Goal: Complete Application Form: Complete application form

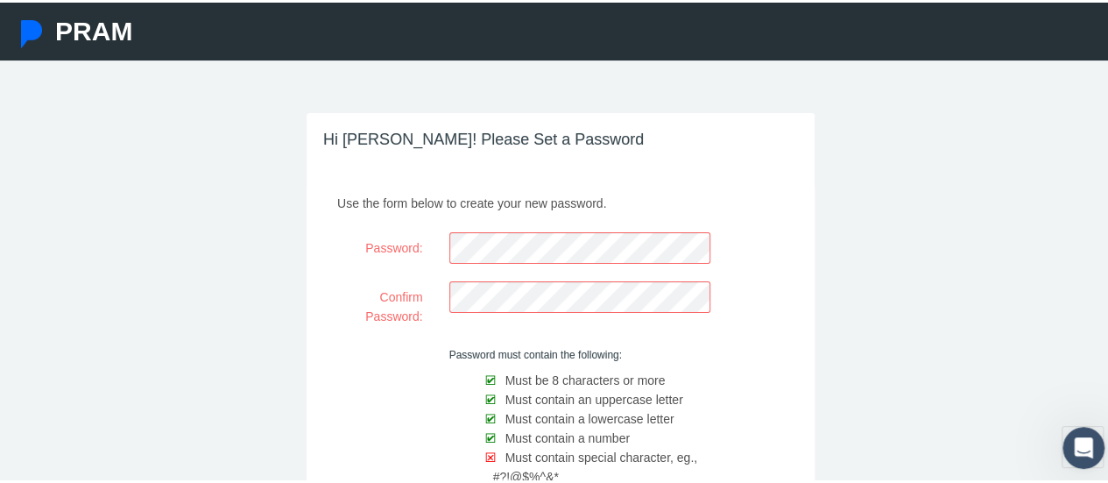
click at [422, 405] on div at bounding box center [373, 430] width 125 height 169
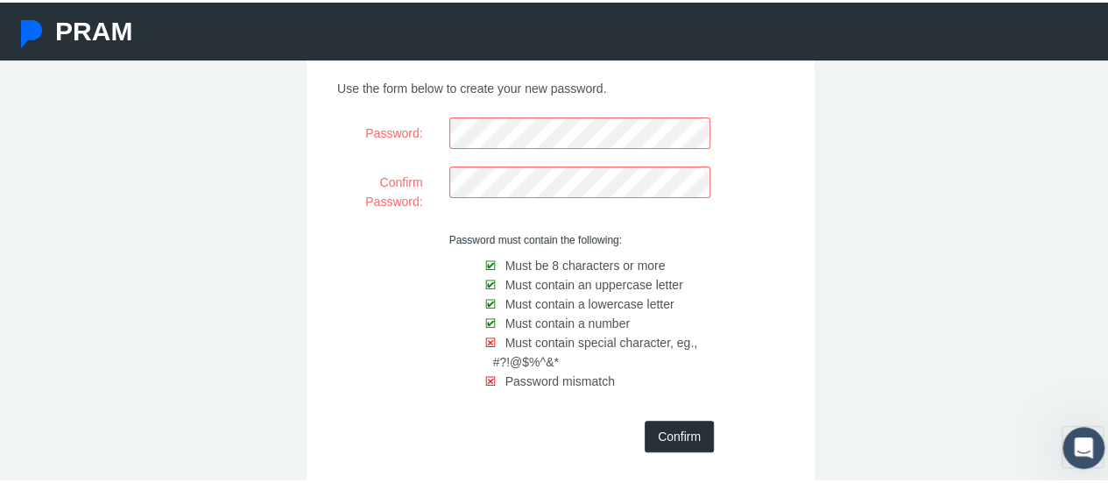
scroll to position [207, 0]
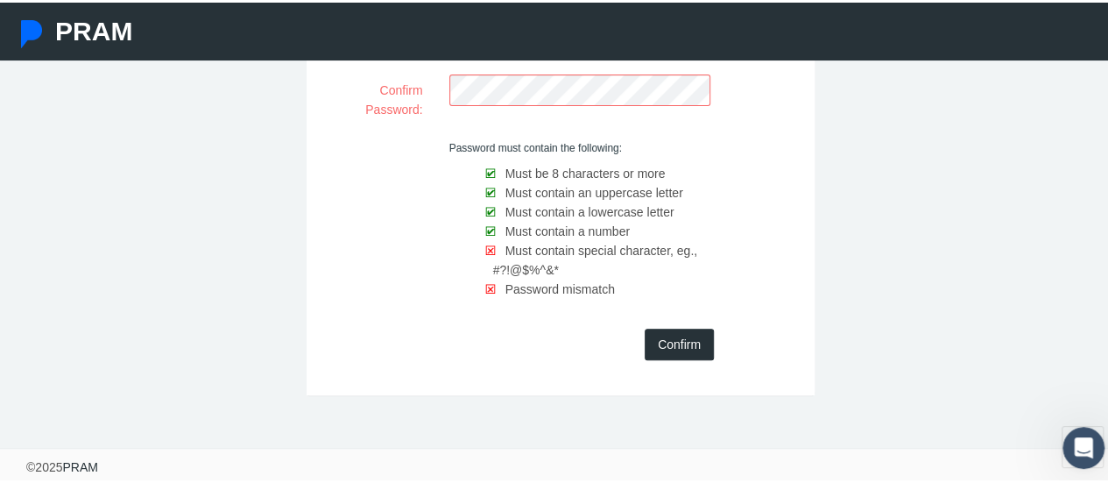
click at [684, 342] on input "Confirm" at bounding box center [679, 342] width 69 height 32
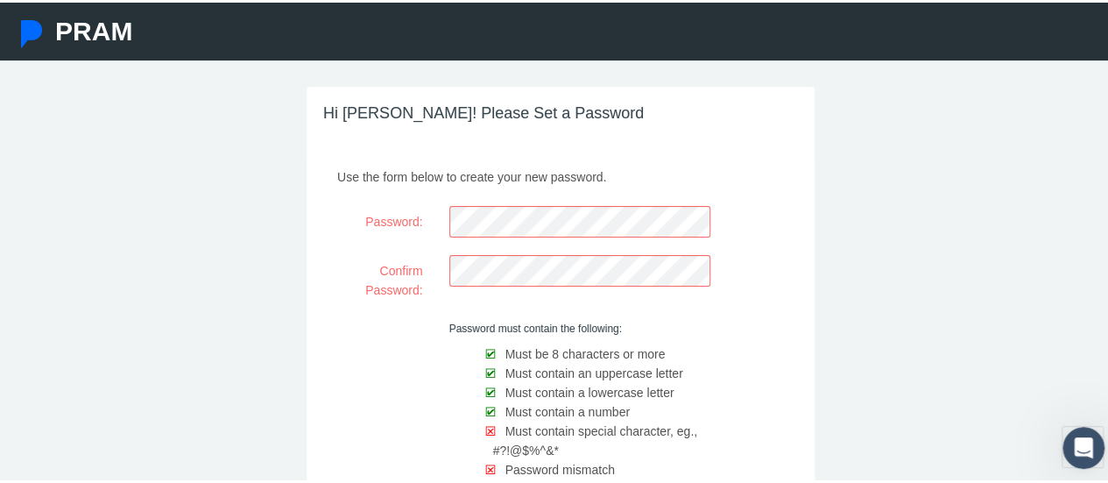
scroll to position [0, 0]
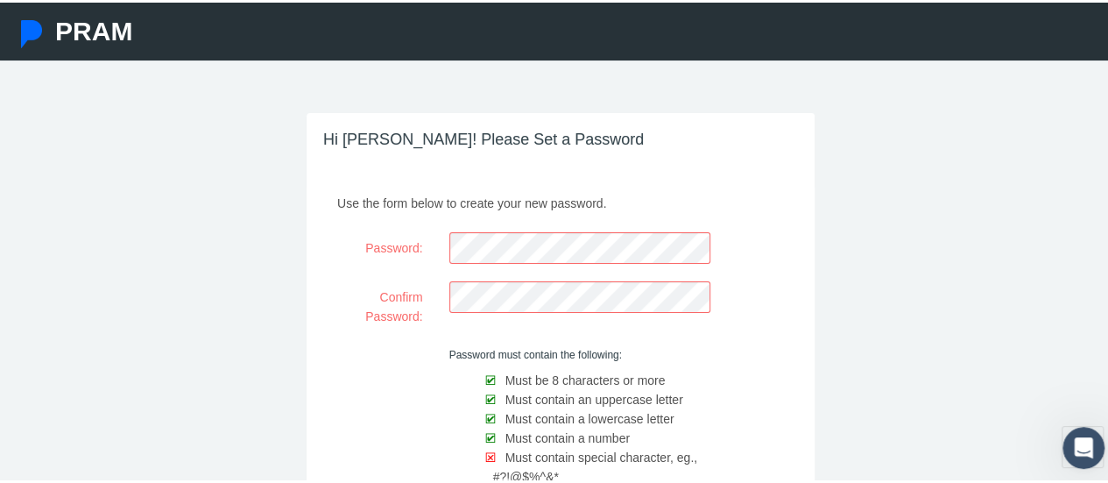
click at [321, 244] on div "Password:" at bounding box center [560, 245] width 499 height 32
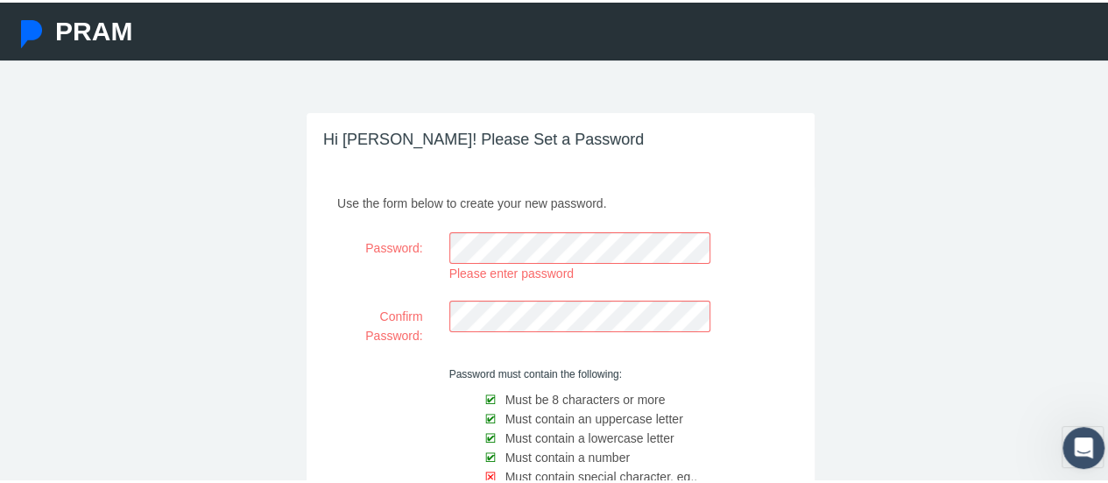
click at [875, 211] on div "Hi Amanda! Please Set a Password Use the form below to create your new password…" at bounding box center [560, 390] width 1121 height 560
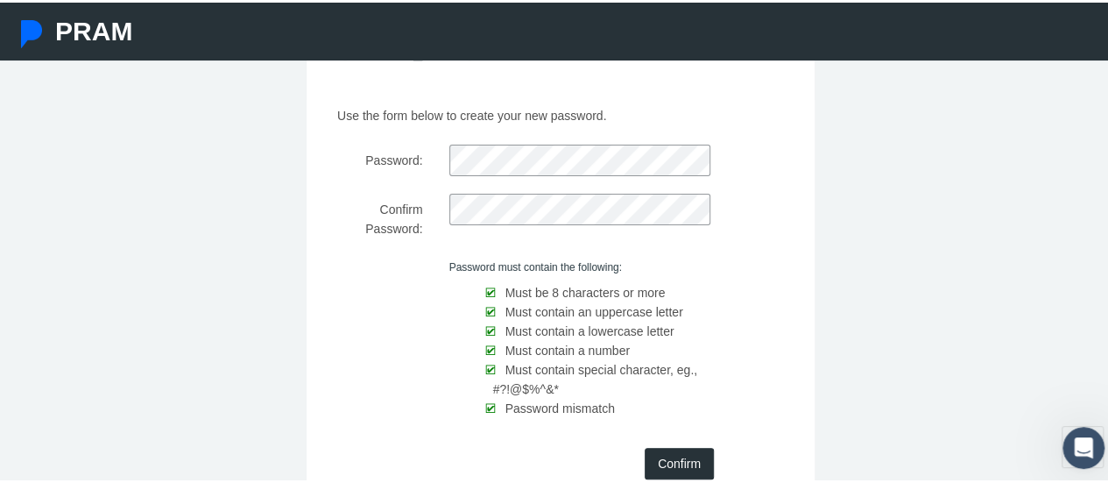
click at [668, 456] on input "Confirm" at bounding box center [679, 461] width 69 height 32
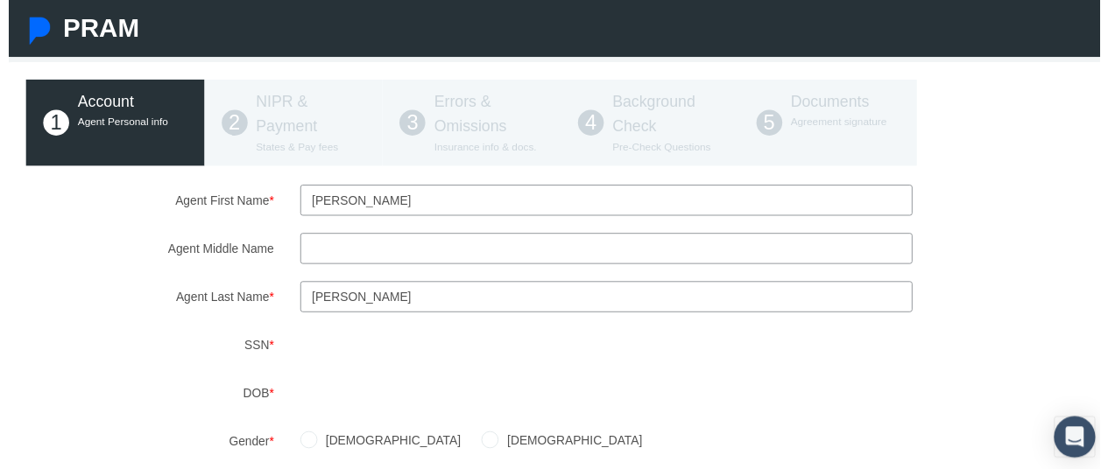
scroll to position [175, 0]
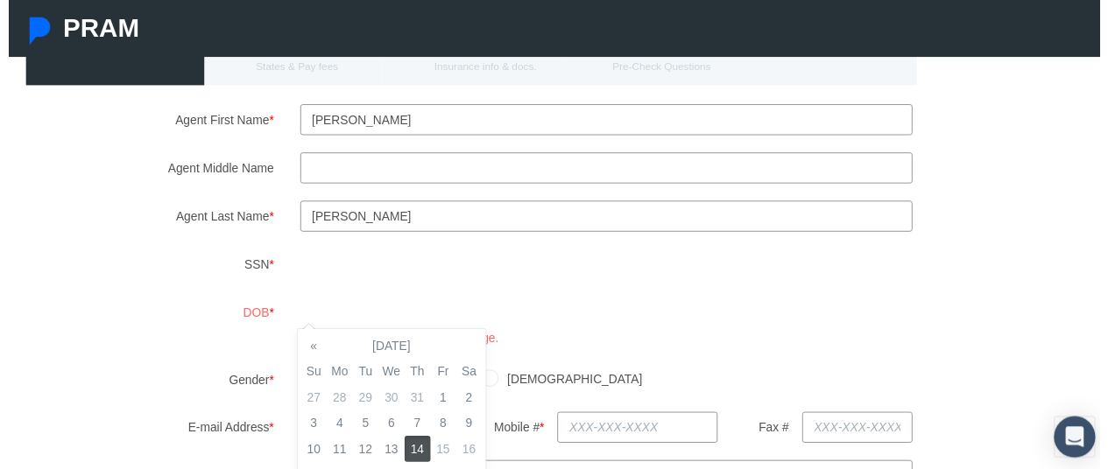
click at [198, 335] on div "DOB * You must be at least 18 years of age." at bounding box center [560, 327] width 1112 height 51
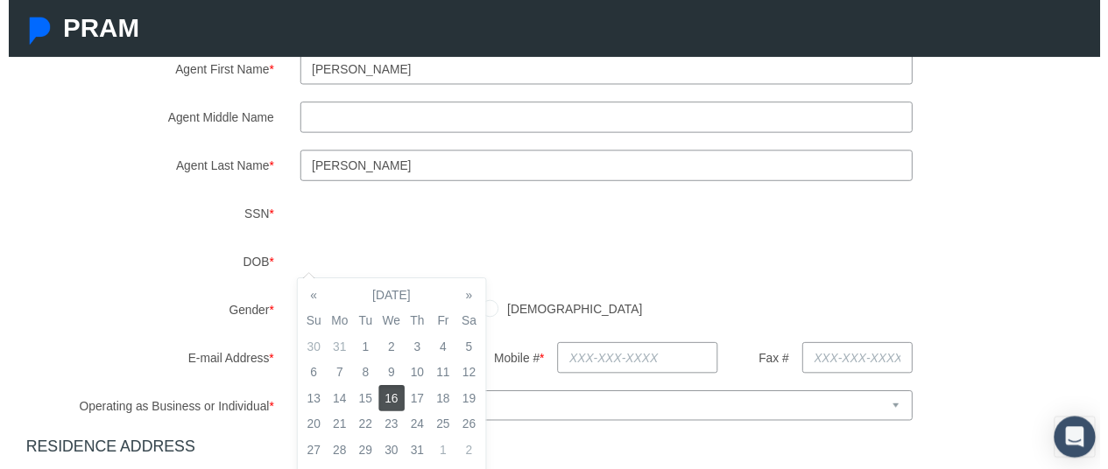
scroll to position [263, 0]
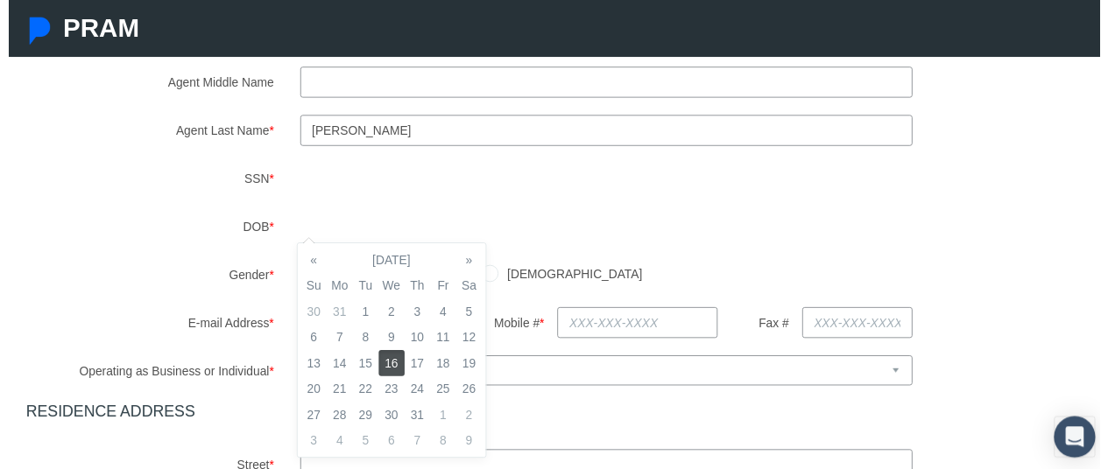
click at [594, 267] on div "[DEMOGRAPHIC_DATA] [DEMOGRAPHIC_DATA]" at bounding box center [700, 279] width 835 height 31
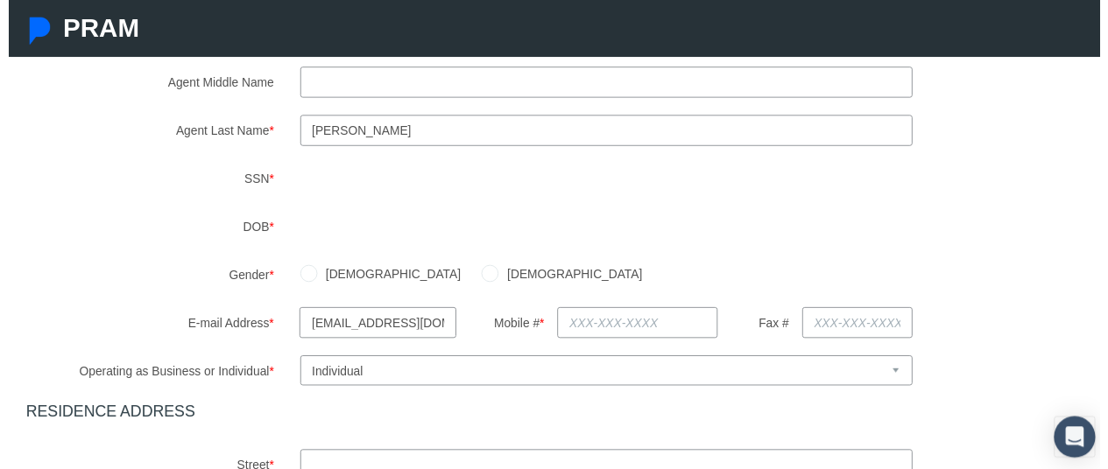
click at [497, 281] on label "[DEMOGRAPHIC_DATA]" at bounding box center [570, 278] width 146 height 19
click at [480, 281] on input "[DEMOGRAPHIC_DATA]" at bounding box center [489, 277] width 18 height 18
radio input "true"
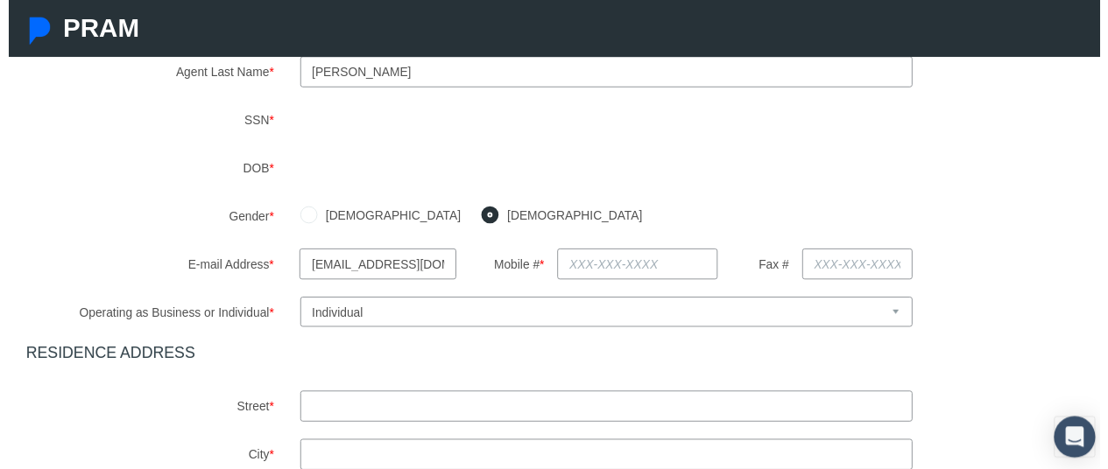
scroll to position [350, 0]
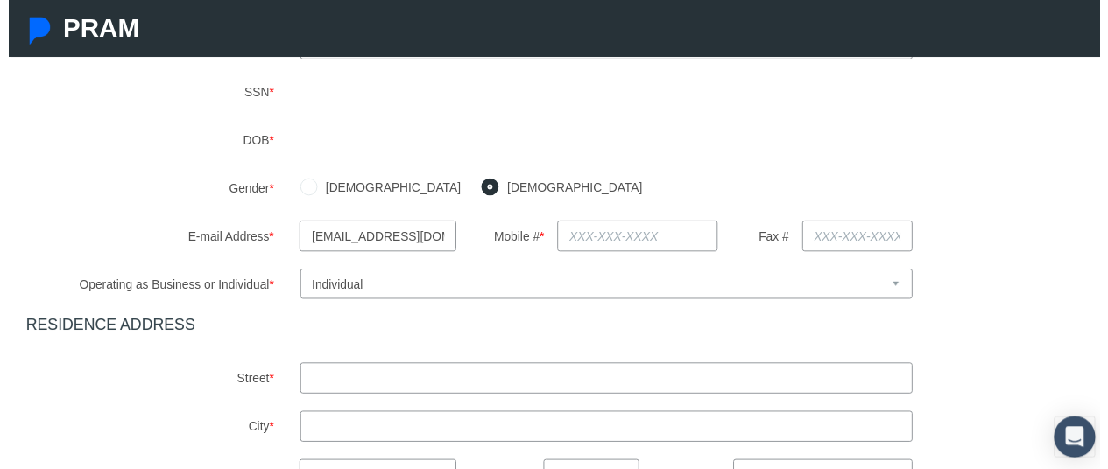
click at [623, 250] on input "text" at bounding box center [638, 240] width 163 height 32
type input "[PHONE_NUMBER]"
click at [117, 381] on label "Street *" at bounding box center [143, 385] width 278 height 32
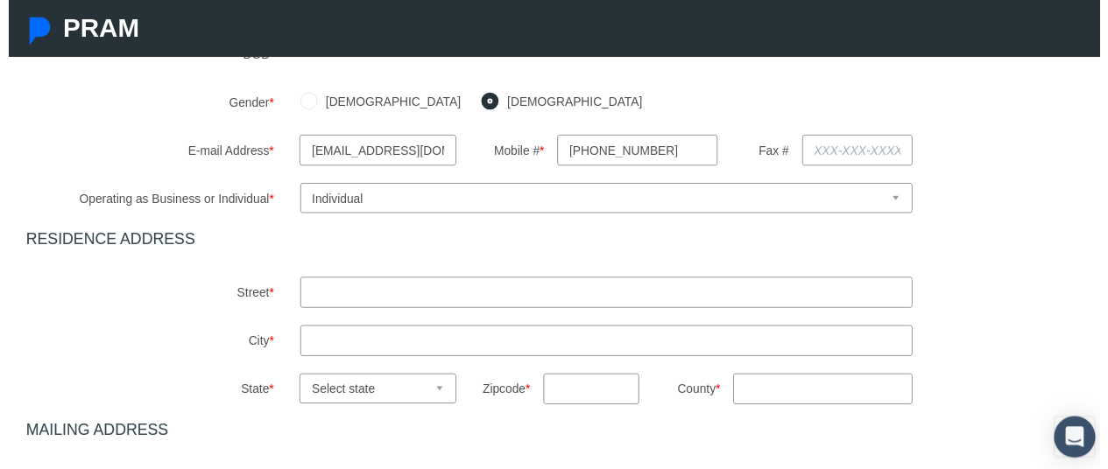
click at [387, 295] on input "text" at bounding box center [607, 297] width 623 height 32
type input "[STREET_ADDRESS][PERSON_NAME]"
type input "[PERSON_NAME]"
type input "[GEOGRAPHIC_DATA]"
select select "LA"
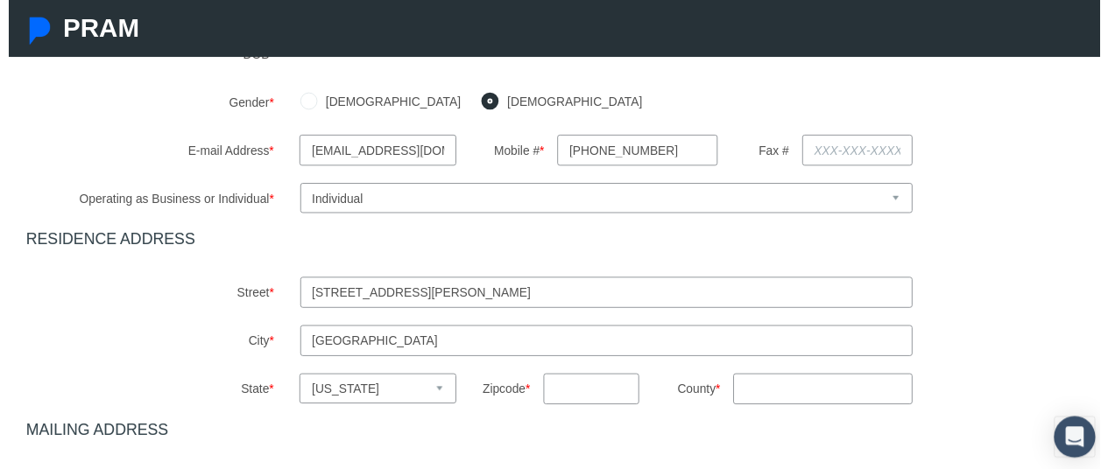
type input "70462"
type input "LA"
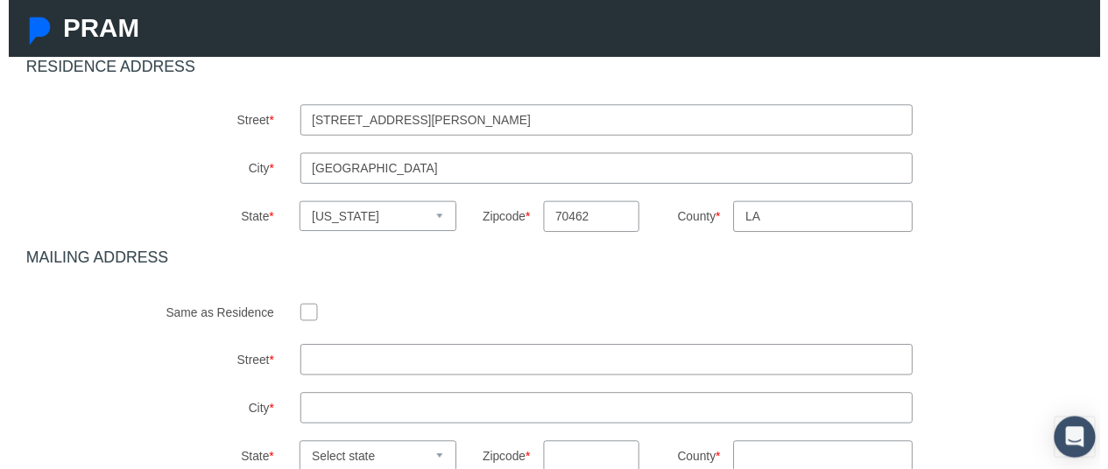
scroll to position [701, 0]
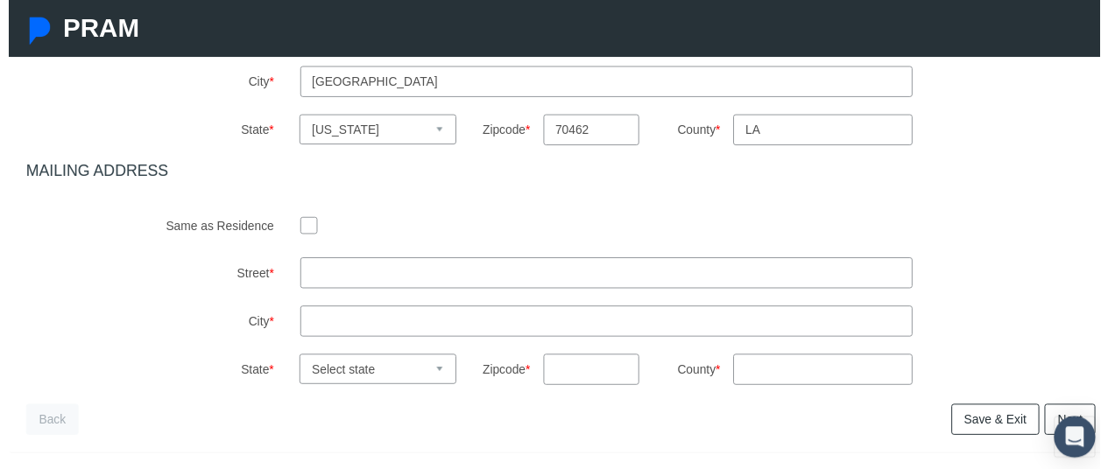
click at [301, 226] on input "checkbox" at bounding box center [305, 229] width 18 height 18
checkbox input "true"
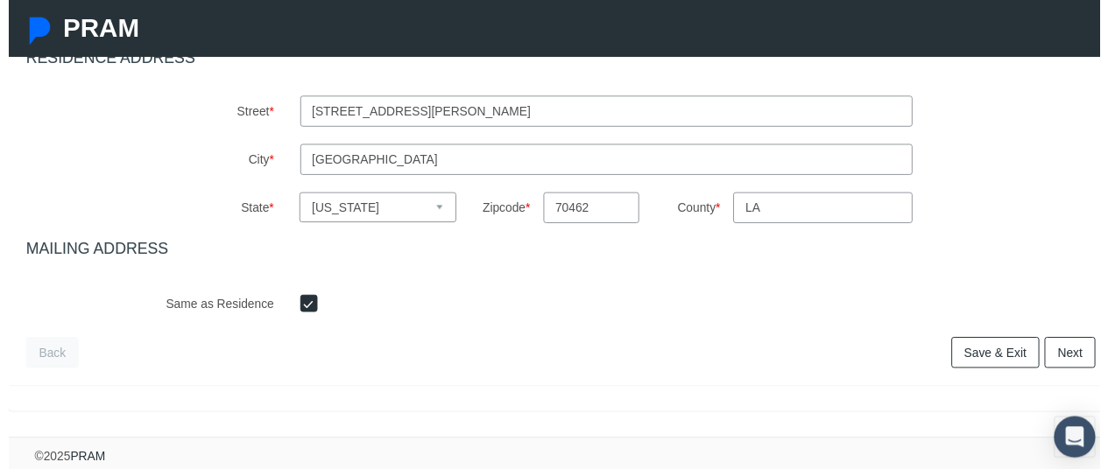
scroll to position [634, 0]
click at [1069, 348] on link "Next" at bounding box center [1078, 358] width 52 height 32
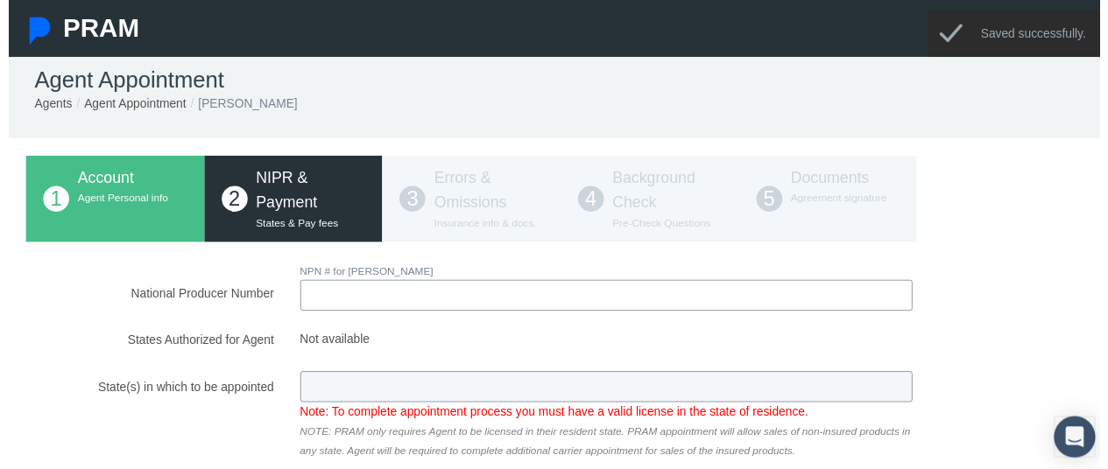
scroll to position [0, 0]
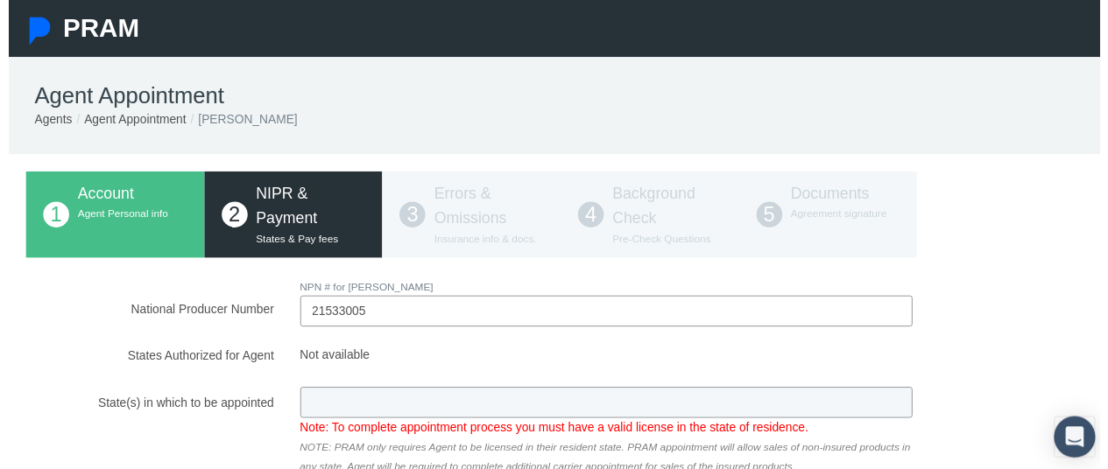
type input "21533005"
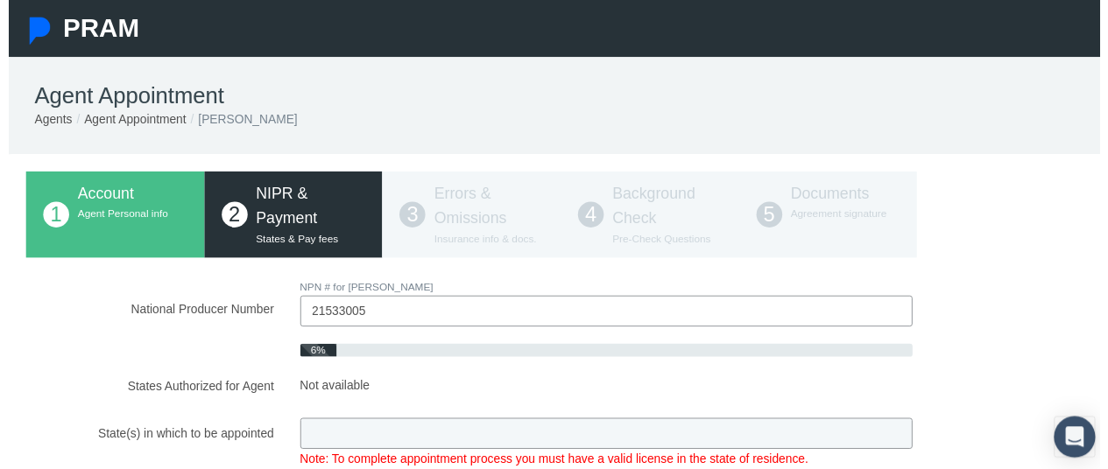
scroll to position [175, 0]
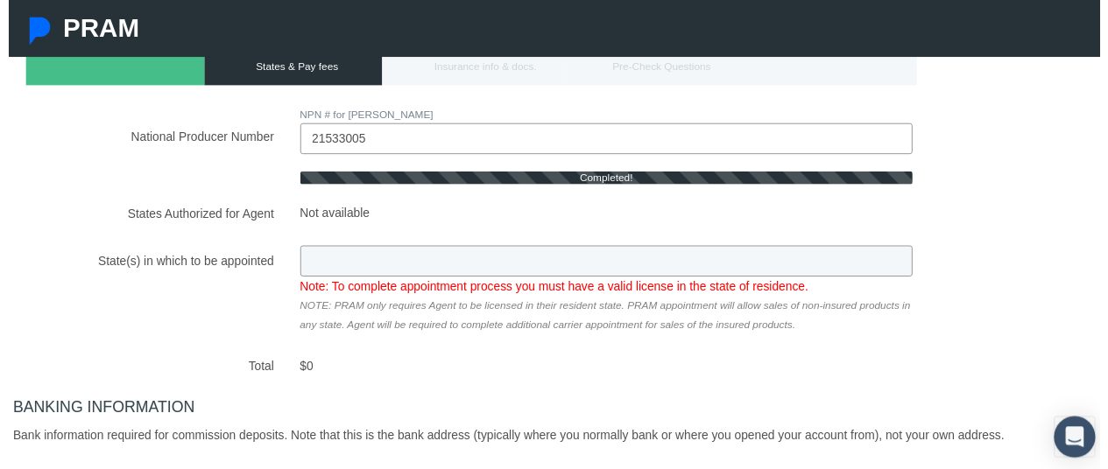
type input "LA"
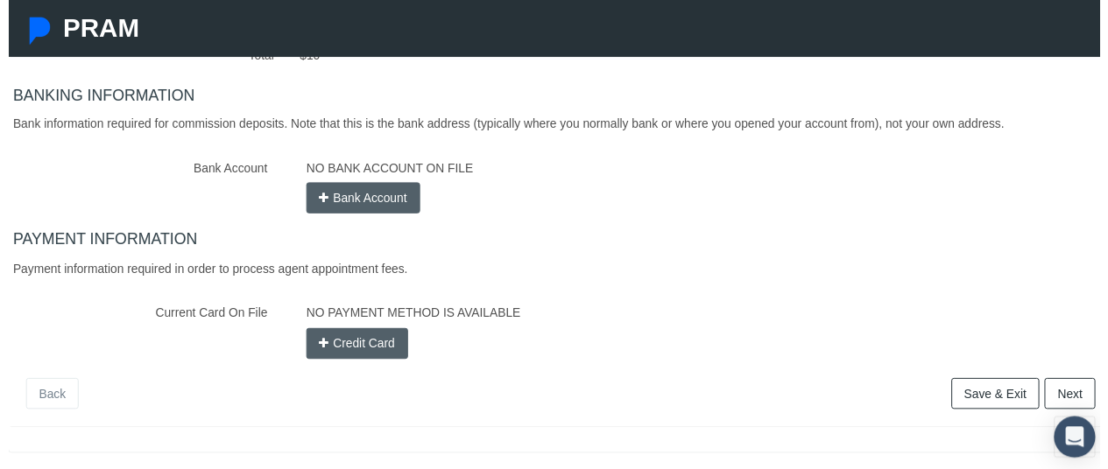
scroll to position [494, 0]
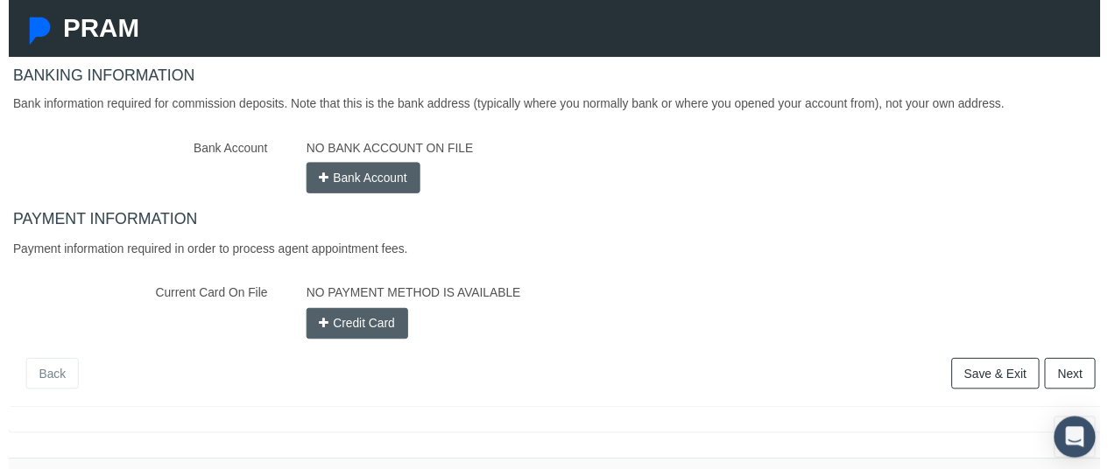
click at [356, 313] on button "Credit Card" at bounding box center [353, 329] width 103 height 32
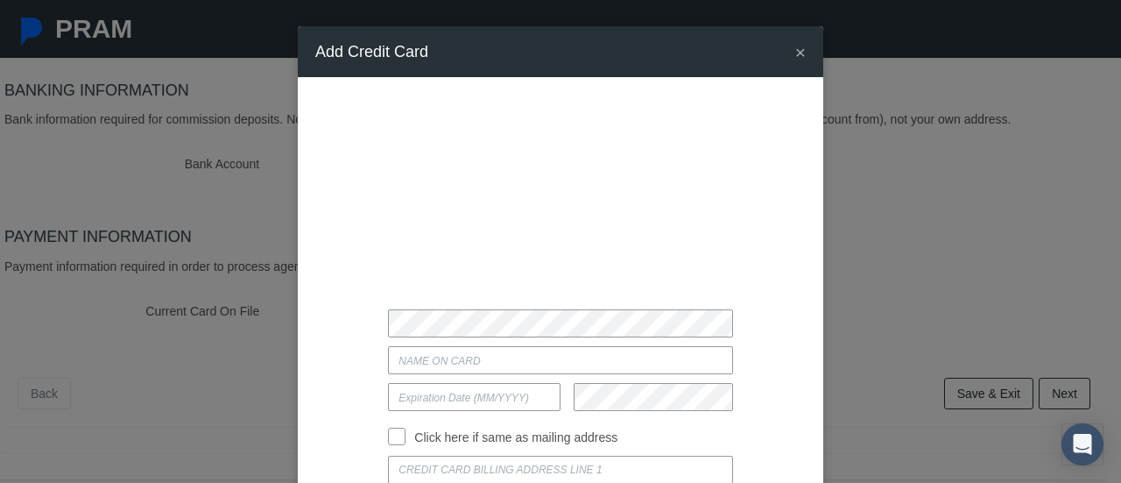
scroll to position [88, 0]
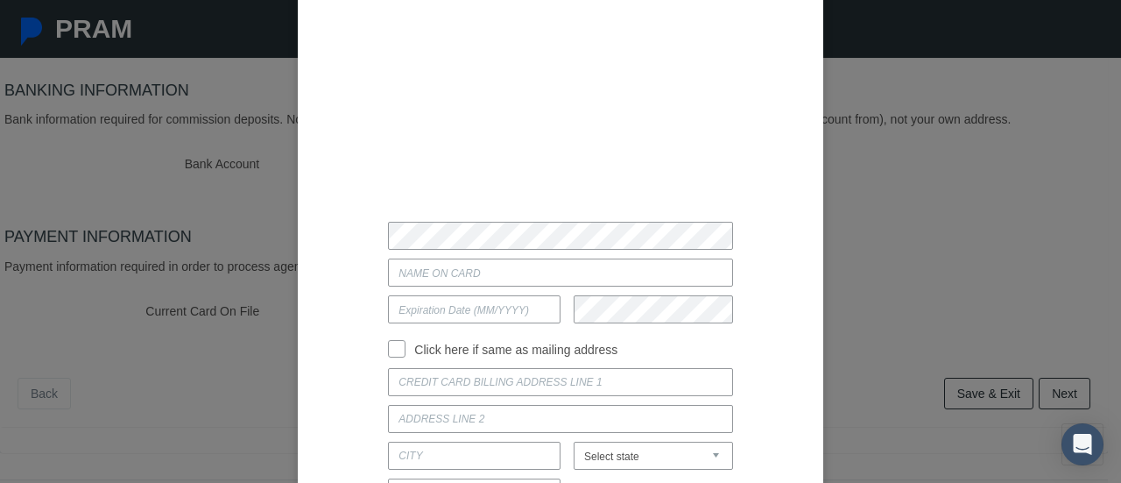
drag, startPoint x: 501, startPoint y: 269, endPoint x: 525, endPoint y: 251, distance: 29.4
click at [501, 269] on input "Current Card On File" at bounding box center [560, 272] width 344 height 28
type input "[PERSON_NAME]"
click at [429, 311] on input "text" at bounding box center [474, 309] width 173 height 28
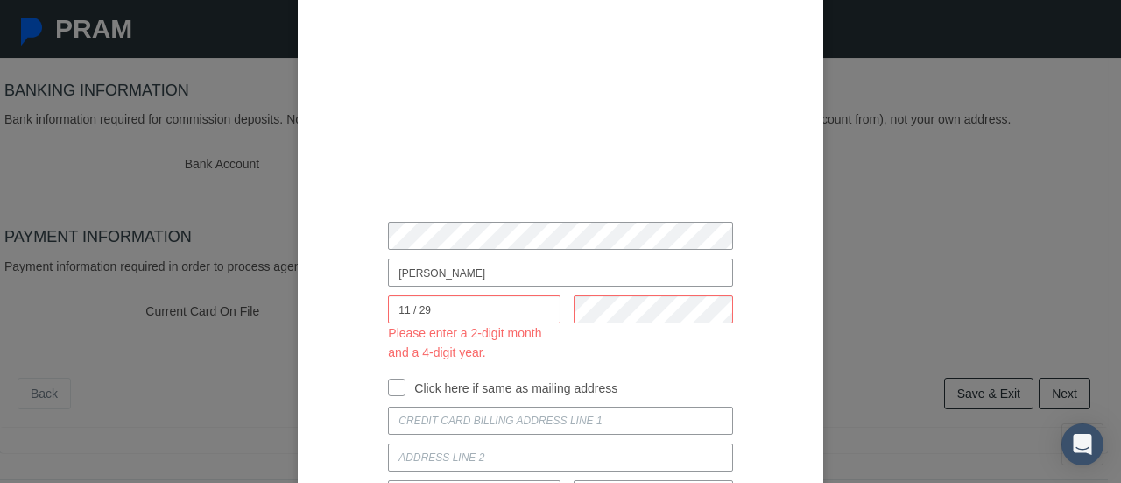
click at [513, 305] on input "11 / 29" at bounding box center [474, 309] width 173 height 28
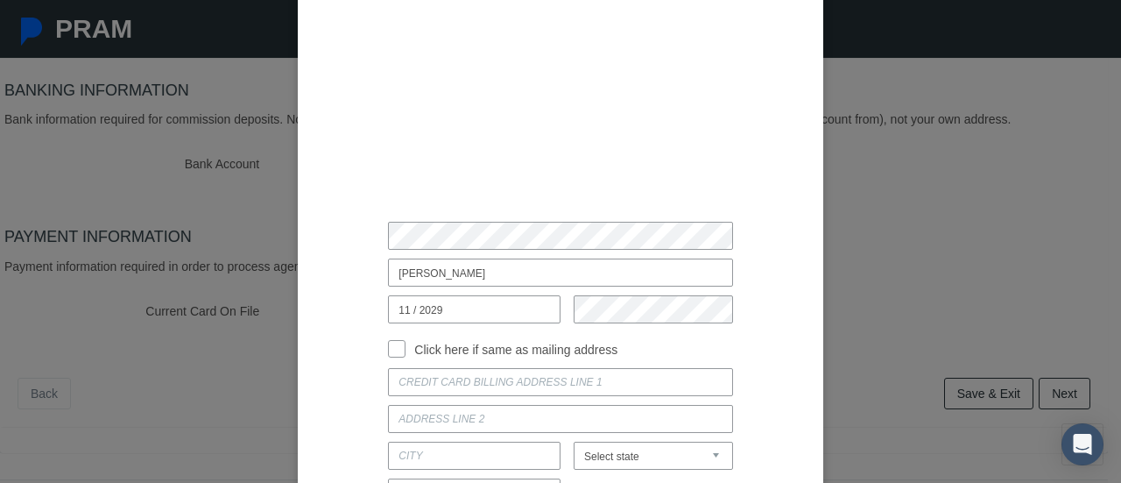
type input "11 / 2029"
click at [388, 353] on input "Click here if same as mailing address" at bounding box center [397, 347] width 18 height 18
checkbox input "true"
type input "[STREET_ADDRESS][PERSON_NAME]"
type input "[GEOGRAPHIC_DATA]"
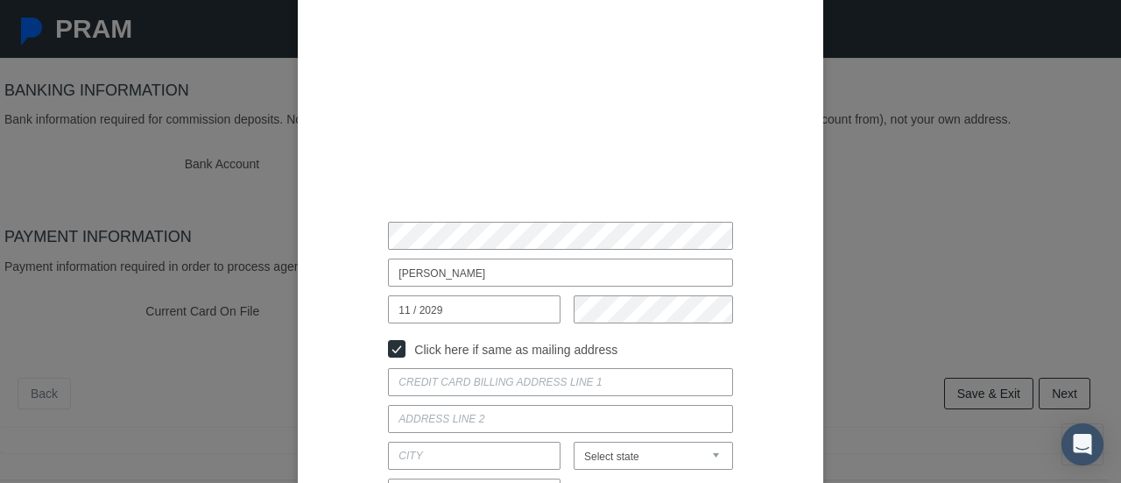
select select "LA"
type input "70462"
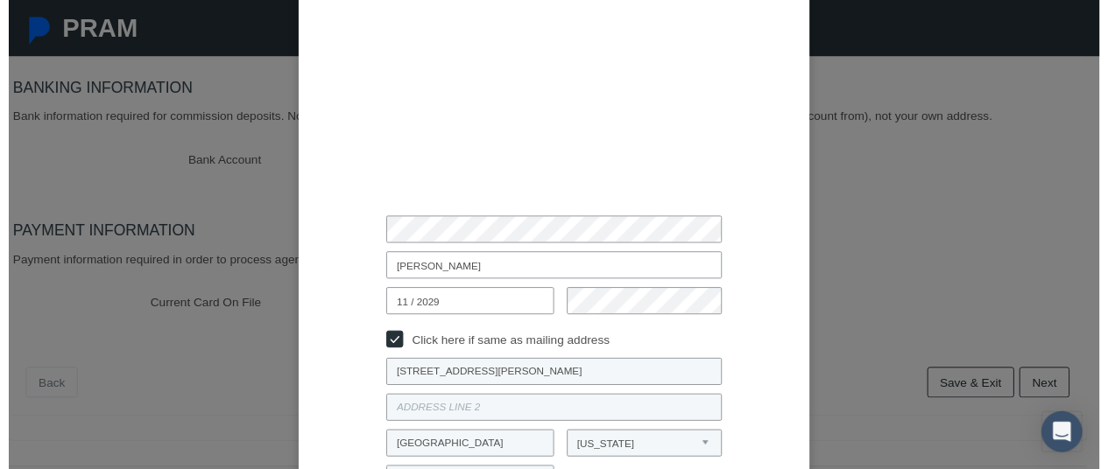
scroll to position [217, 0]
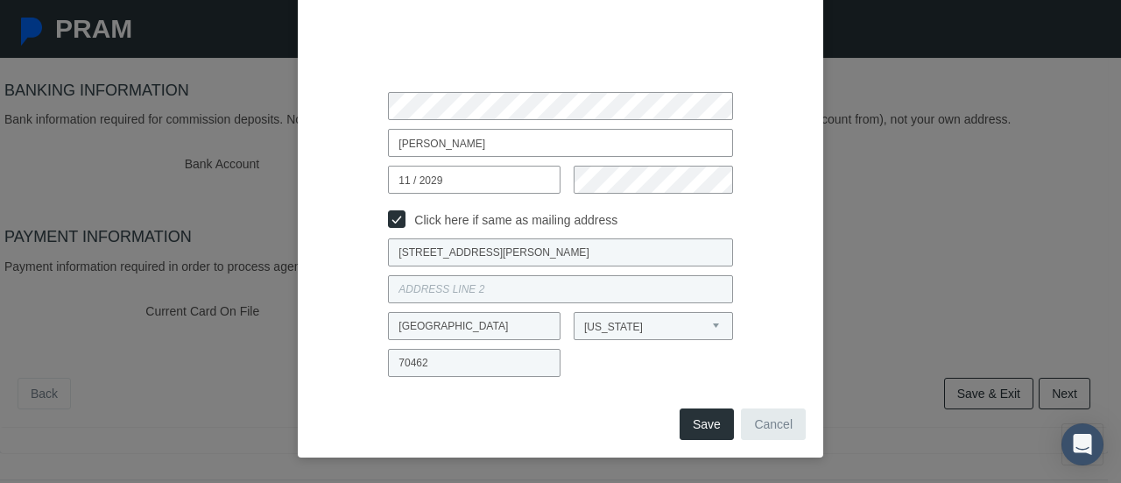
click at [702, 425] on button "Save" at bounding box center [707, 424] width 54 height 32
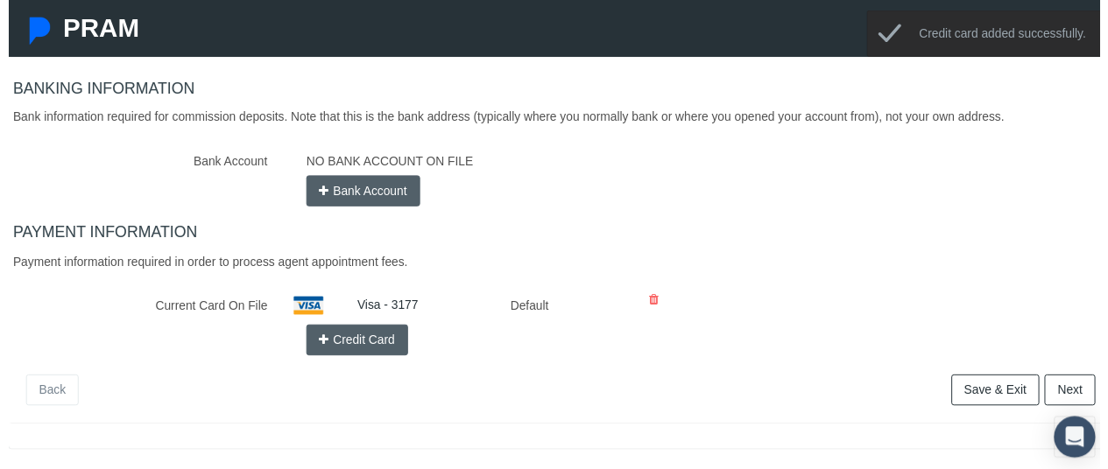
scroll to position [497, 0]
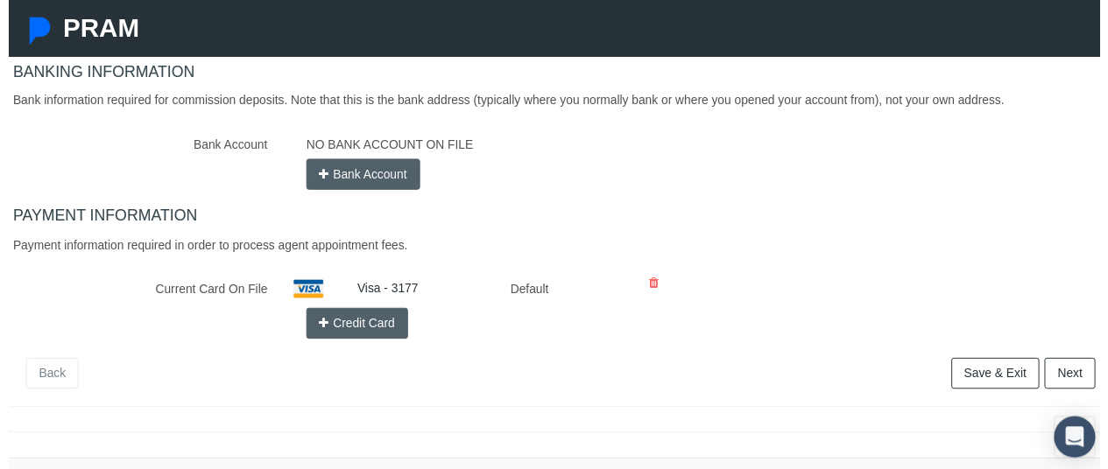
click at [1087, 363] on link "Next" at bounding box center [1078, 379] width 52 height 32
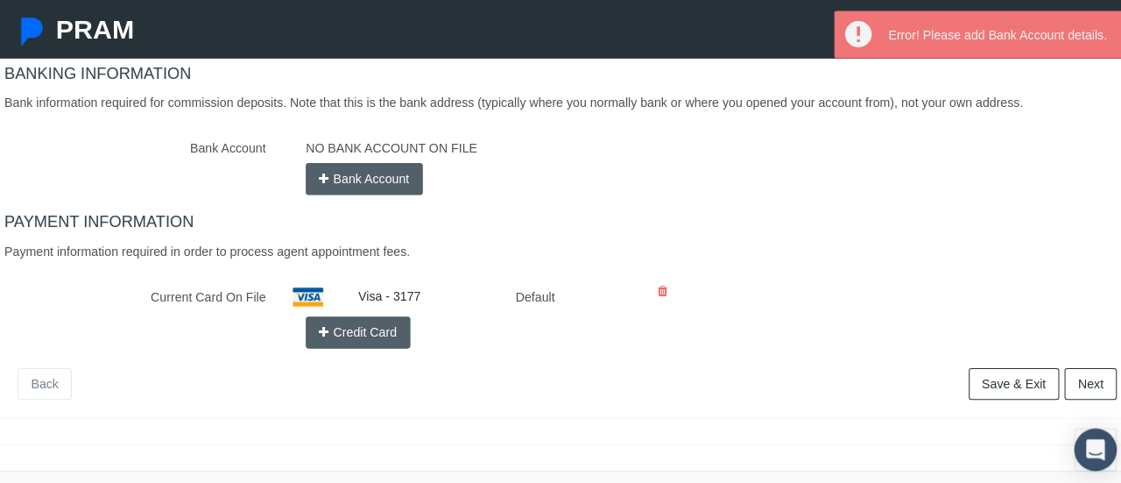
scroll to position [410, 0]
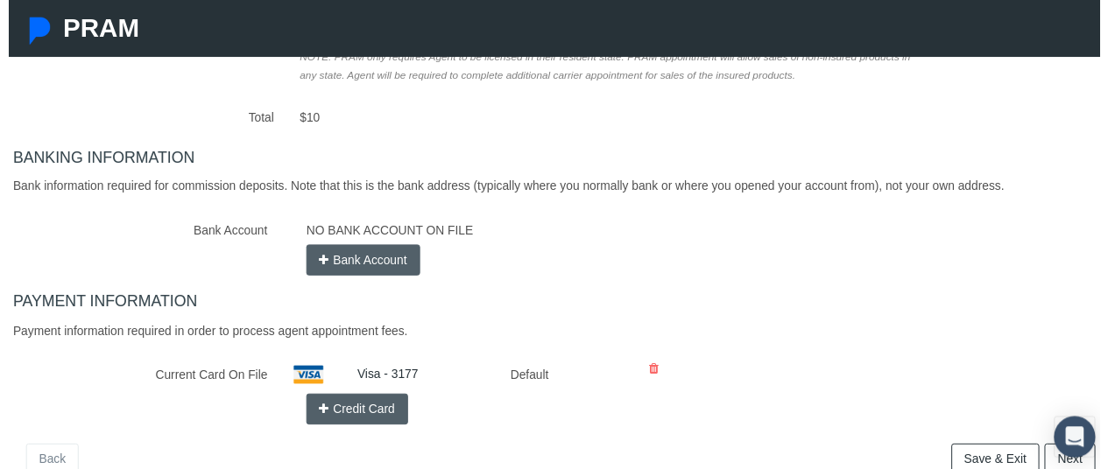
click at [342, 249] on button "Bank Account" at bounding box center [360, 265] width 116 height 32
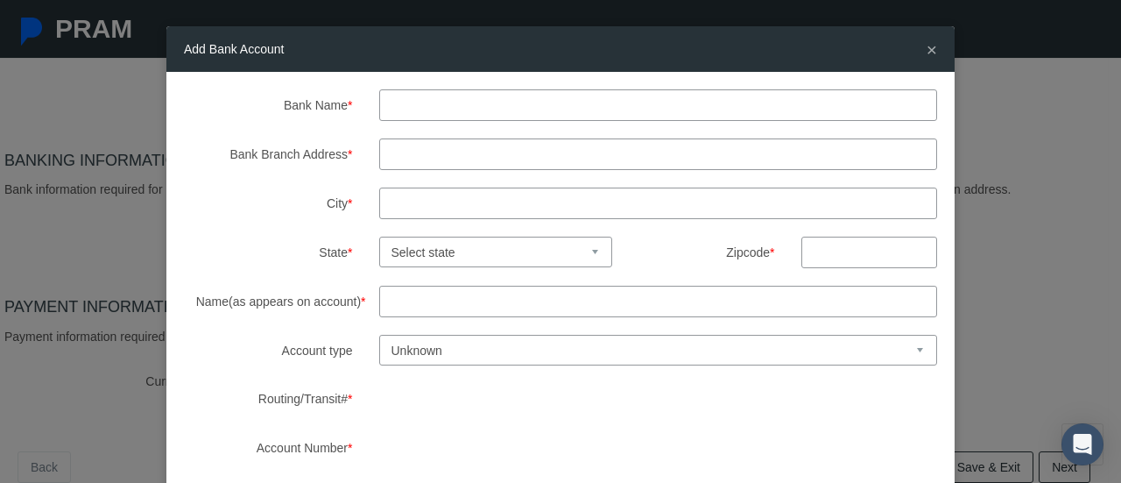
click at [432, 102] on input "Bank Name *" at bounding box center [658, 105] width 559 height 32
type input "Regions"
click at [434, 162] on input "Bank Branch Address *" at bounding box center [658, 154] width 559 height 32
type input "[STREET_ADDRESS]"
click at [412, 198] on input "City *" at bounding box center [658, 203] width 559 height 32
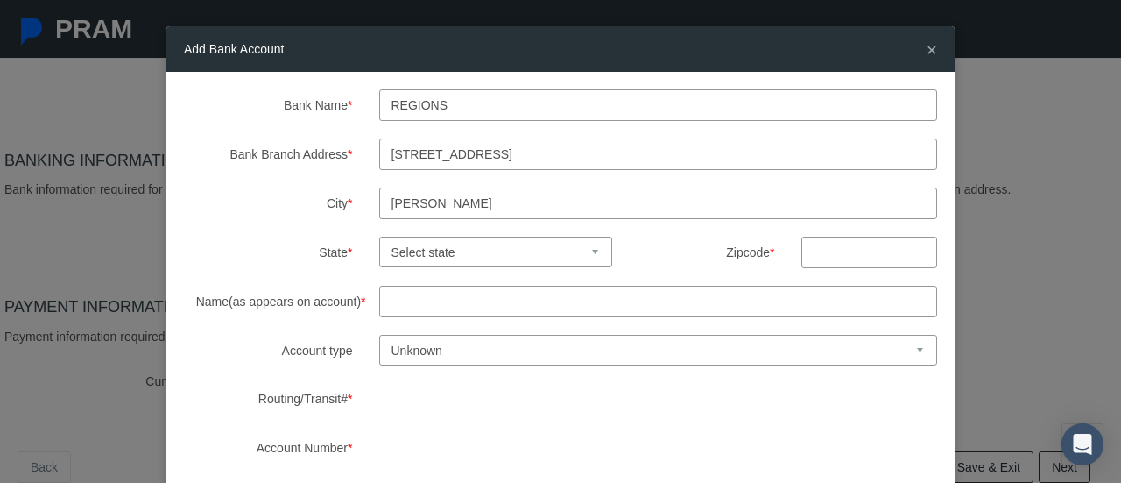
type input "[PERSON_NAME]"
click at [459, 248] on select "Select state [US_STATE] [US_STATE] [US_STATE] [US_STATE] [US_STATE] [US_STATE] …" at bounding box center [496, 251] width 234 height 31
select select "LA"
click at [379, 236] on select "Select state [US_STATE] [US_STATE] [US_STATE] [US_STATE] [US_STATE] [US_STATE] …" at bounding box center [496, 251] width 234 height 31
click at [841, 249] on input "text" at bounding box center [869, 252] width 136 height 32
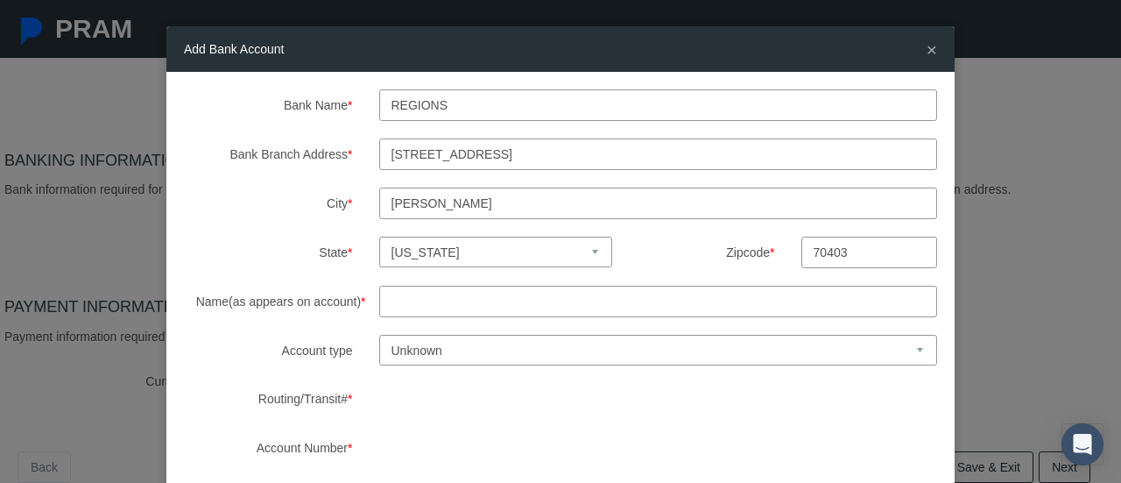
type input "70403"
click at [579, 295] on input "Name(as appears on account) *" at bounding box center [658, 301] width 559 height 32
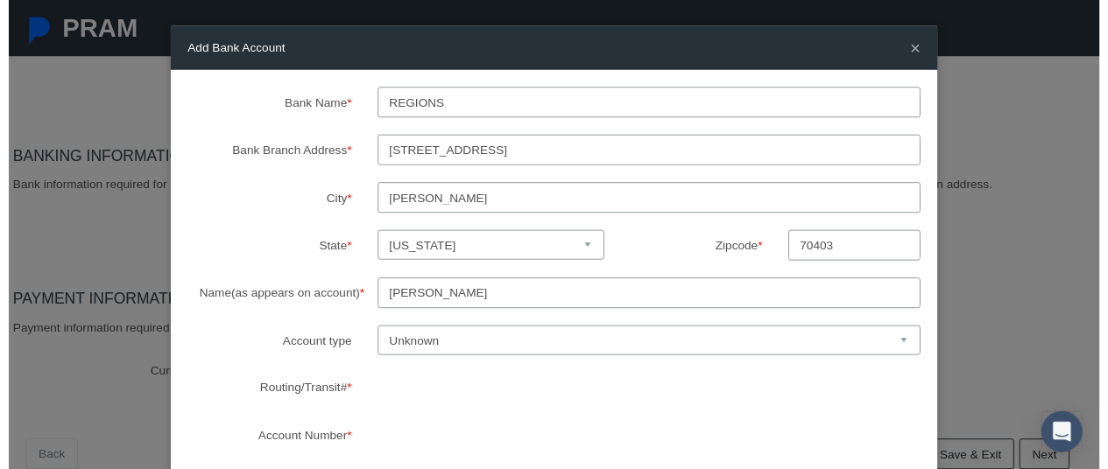
scroll to position [88, 0]
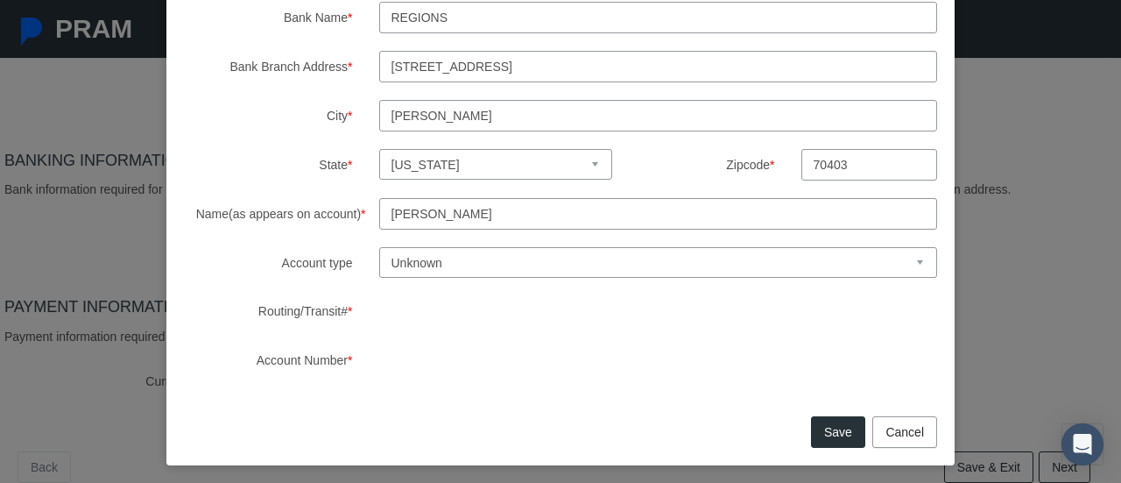
type input "[PERSON_NAME]"
click at [832, 433] on button "Save" at bounding box center [838, 432] width 54 height 32
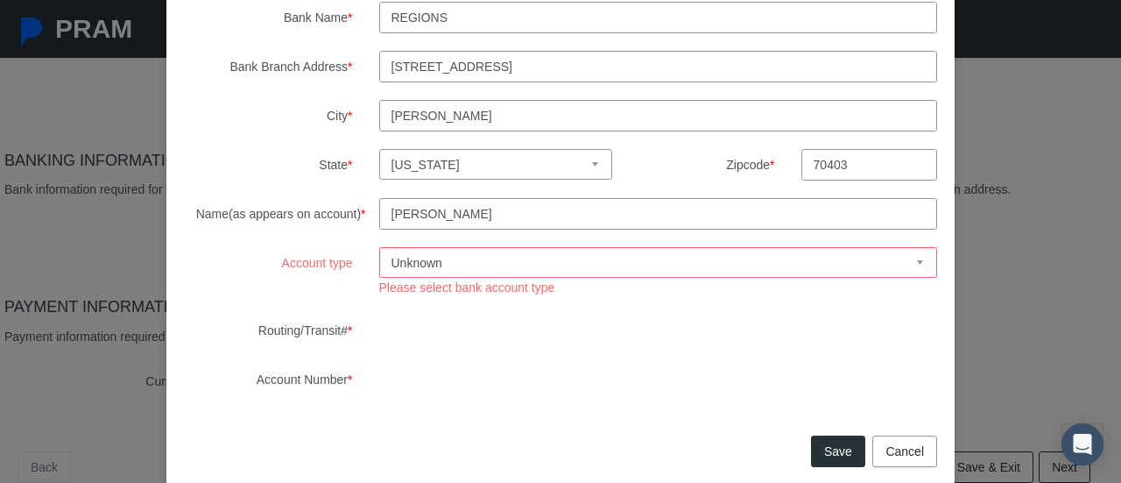
click at [533, 257] on select "Unknown Checking Savings" at bounding box center [658, 262] width 559 height 31
select select "1"
click at [379, 247] on select "Unknown Checking Savings" at bounding box center [658, 262] width 559 height 31
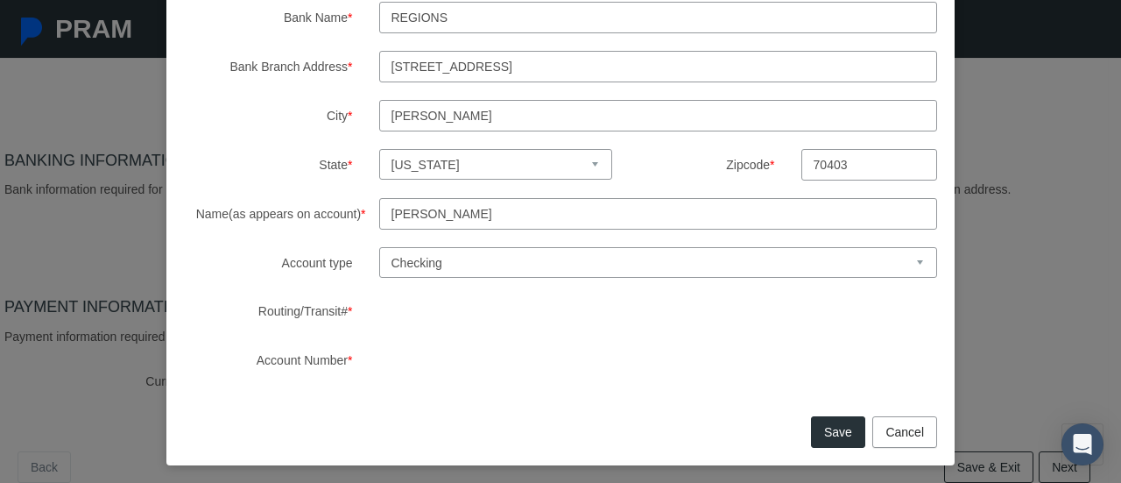
click at [821, 429] on button "Save" at bounding box center [838, 432] width 54 height 32
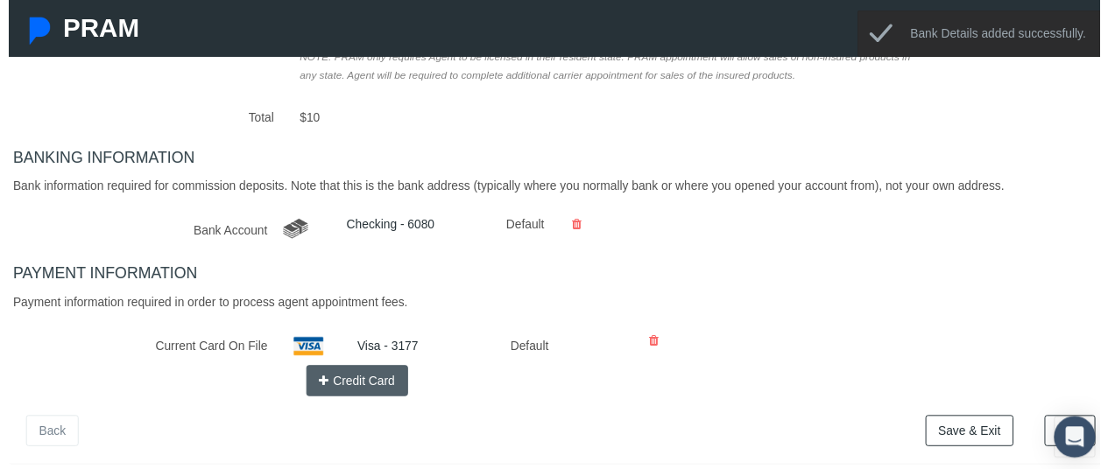
click at [1053, 422] on link "Next" at bounding box center [1078, 438] width 52 height 32
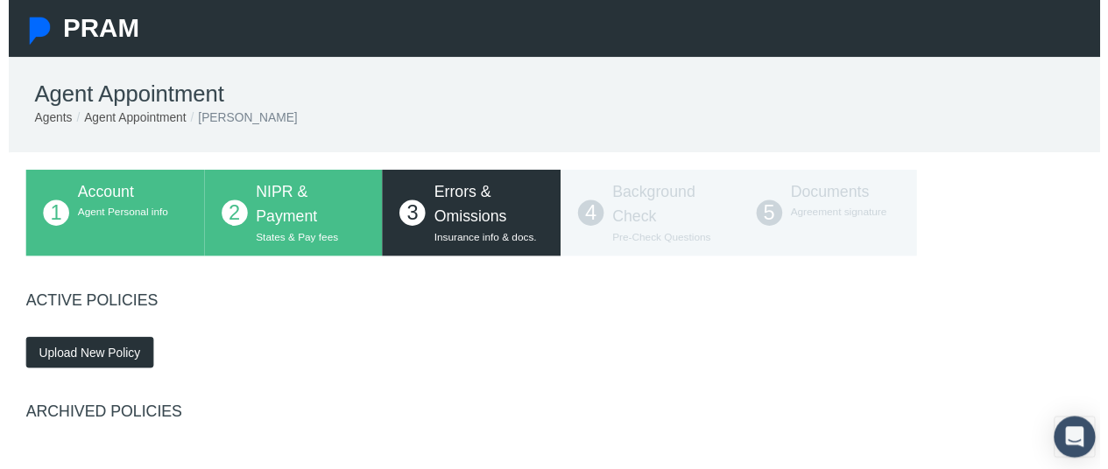
scroll to position [0, 0]
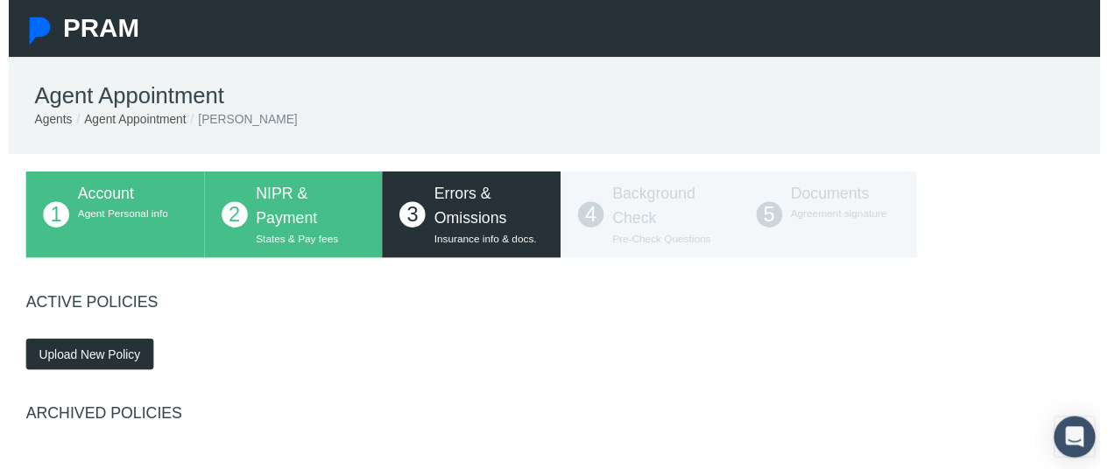
click at [502, 233] on div "Errors & Omissions Insurance info & docs." at bounding box center [487, 218] width 111 height 66
click at [106, 363] on span "Upload New Policy" at bounding box center [82, 360] width 103 height 14
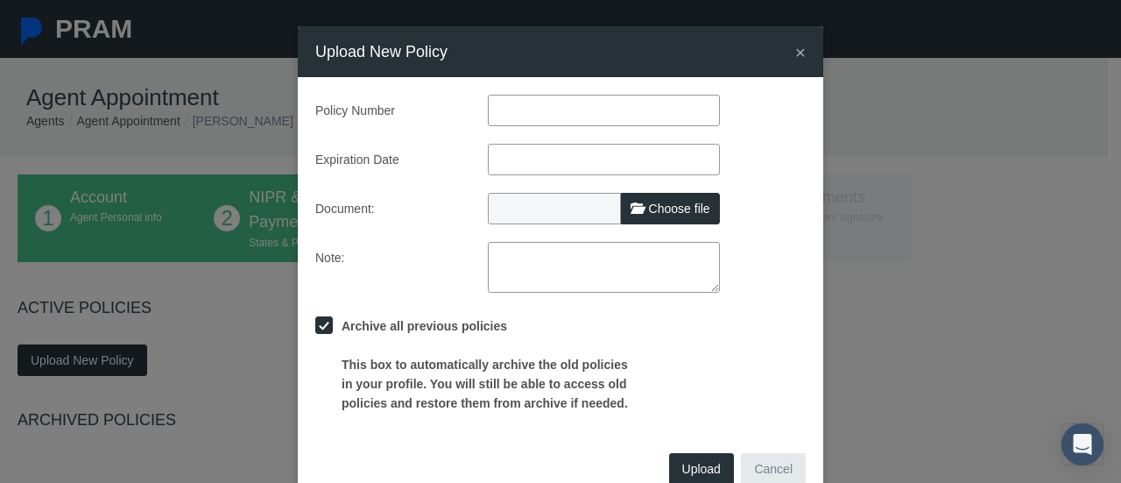
click at [800, 60] on div "× Upload New Policy" at bounding box center [560, 51] width 525 height 51
click at [797, 52] on span "×" at bounding box center [800, 52] width 11 height 20
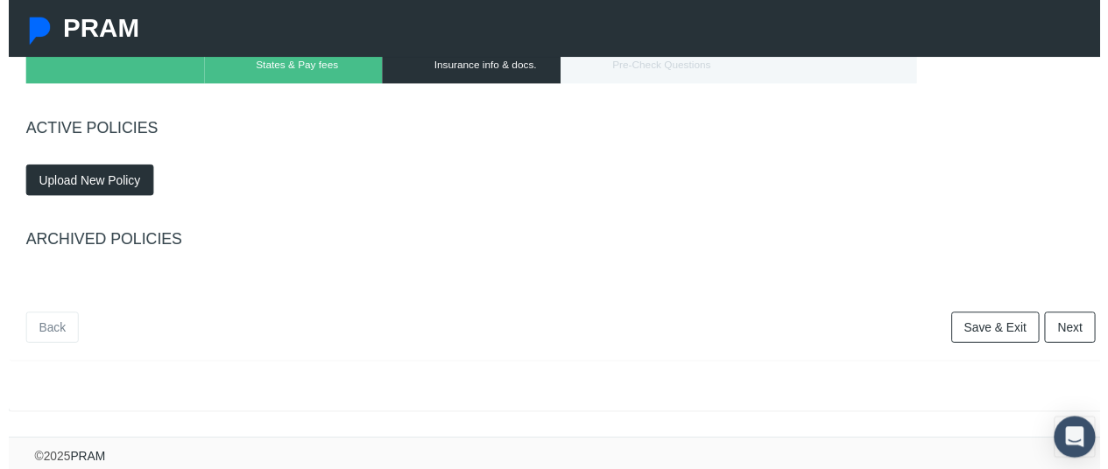
scroll to position [190, 0]
click at [113, 234] on h4 "ARCHIVED POLICIES" at bounding box center [561, 243] width 1086 height 19
drag, startPoint x: 105, startPoint y: 238, endPoint x: 124, endPoint y: 223, distance: 24.3
click at [103, 239] on div "ARCHIVED POLICIES" at bounding box center [560, 256] width 1112 height 81
click at [187, 216] on div "ARCHIVED POLICIES" at bounding box center [560, 256] width 1112 height 81
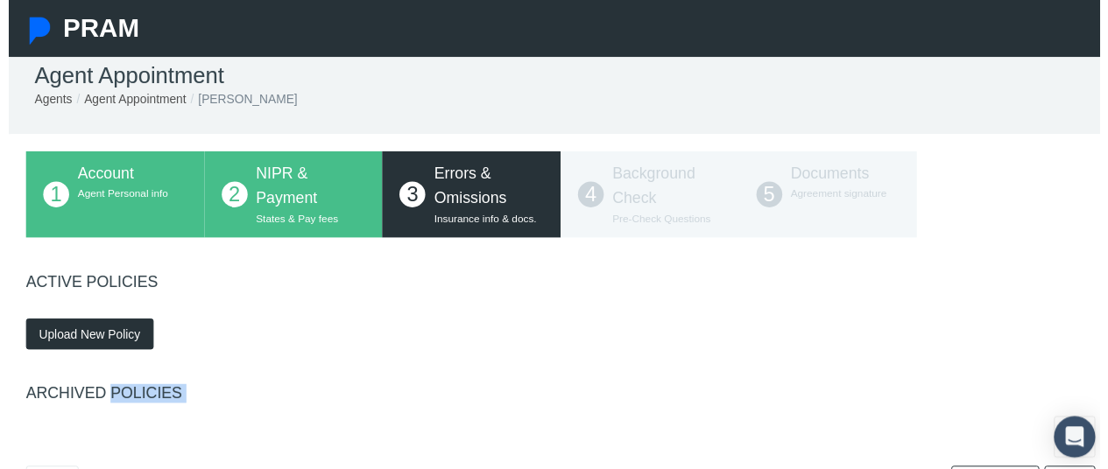
scroll to position [15, 0]
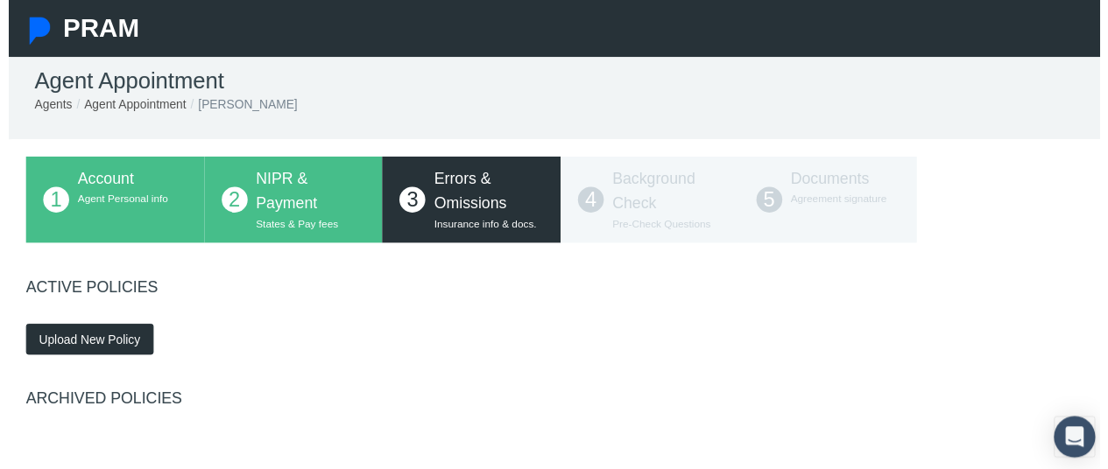
click at [757, 312] on div "Upload New Policy" at bounding box center [560, 336] width 1112 height 49
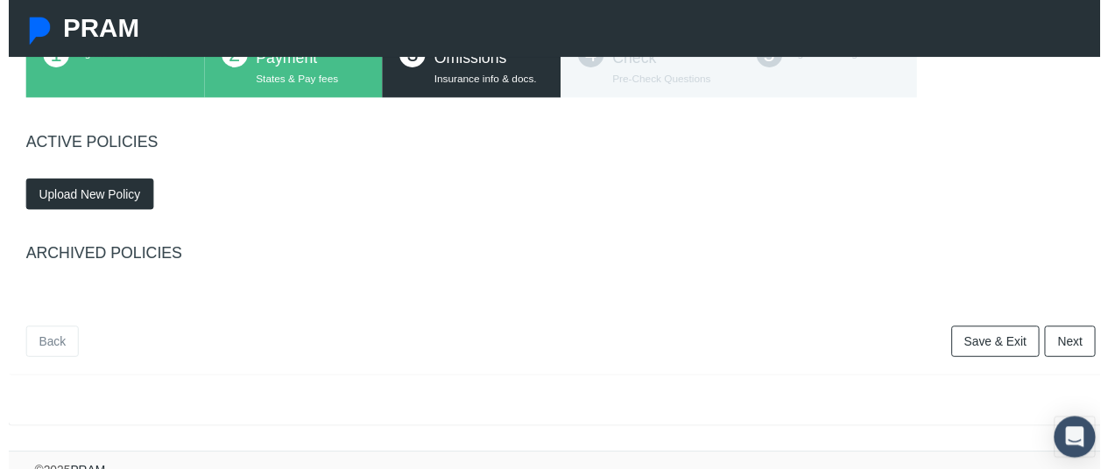
scroll to position [190, 0]
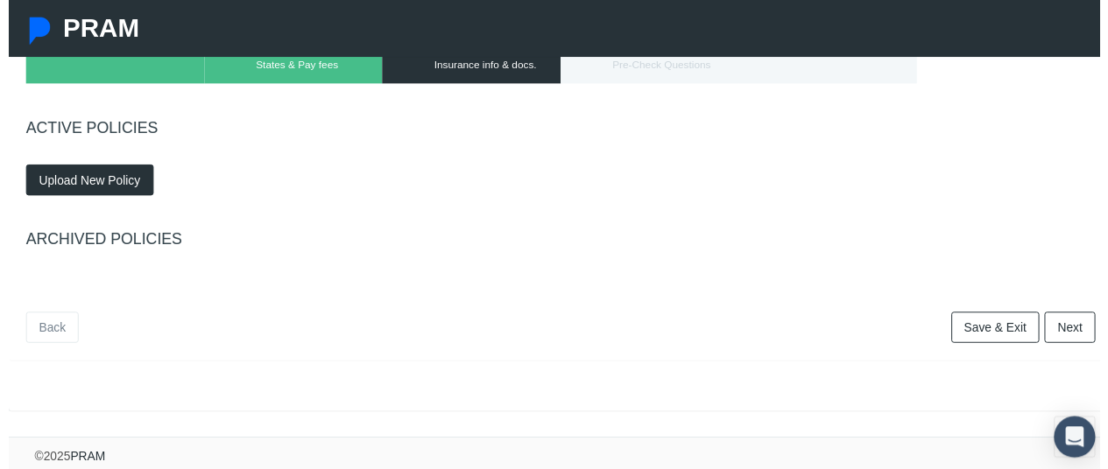
click at [1072, 321] on link "Next" at bounding box center [1078, 333] width 52 height 32
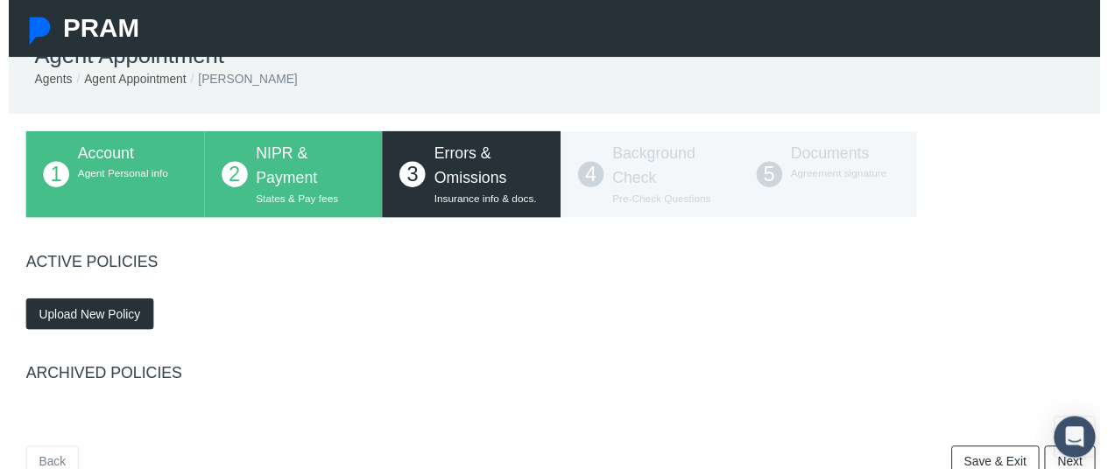
scroll to position [15, 0]
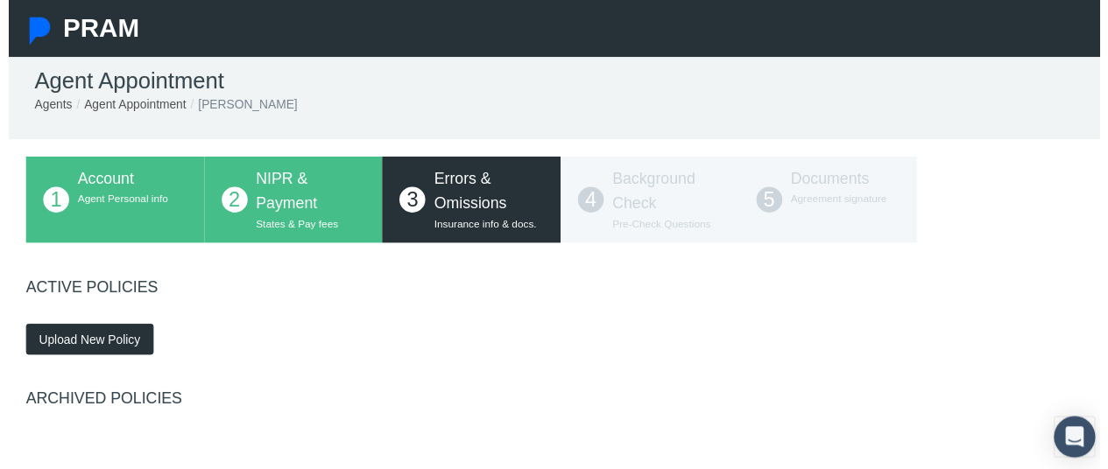
click at [88, 342] on span "Upload New Policy" at bounding box center [82, 345] width 103 height 14
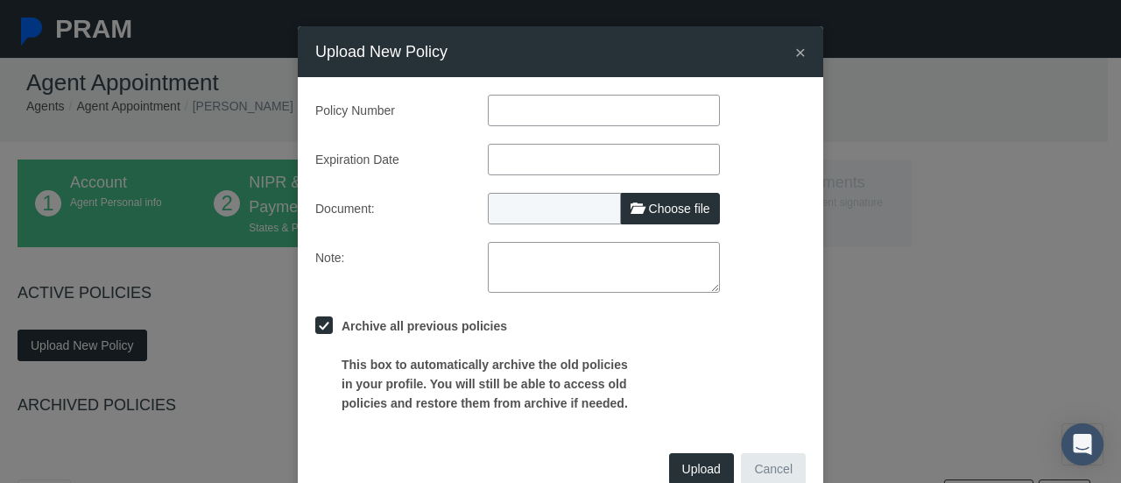
drag, startPoint x: 1016, startPoint y: 349, endPoint x: 1014, endPoint y: 323, distance: 26.3
click at [1018, 342] on div "× Upload New Policy Policy Number Expiration Date Document: Choose file Note:" at bounding box center [560, 241] width 1121 height 483
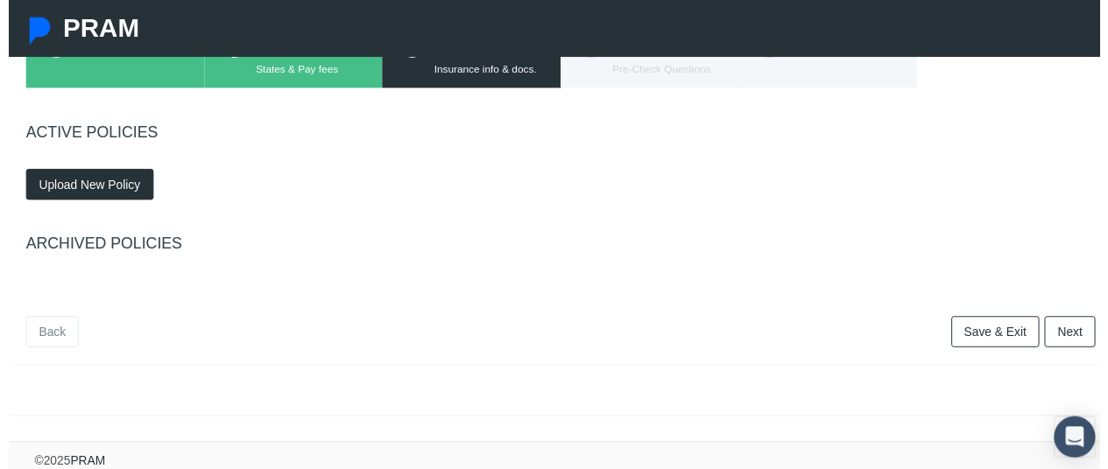
scroll to position [175, 0]
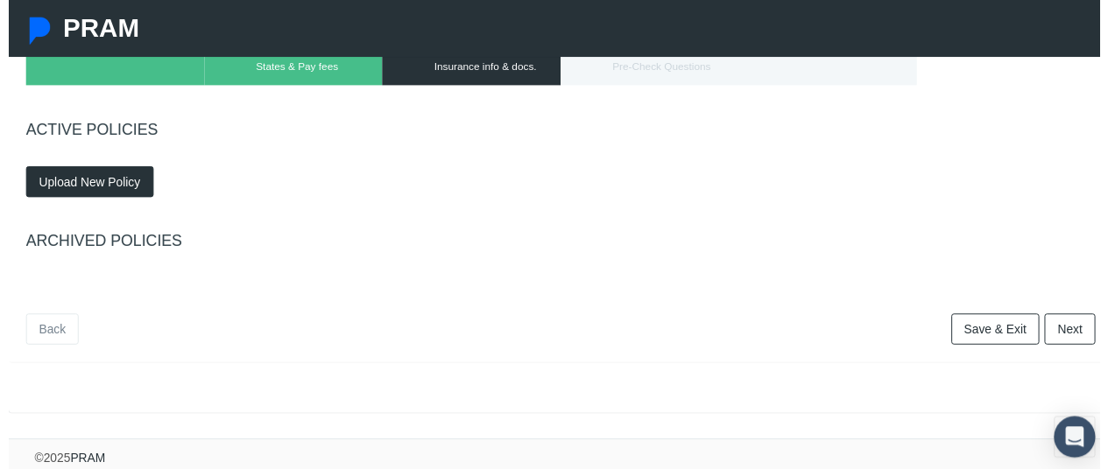
click at [57, 195] on button "Upload New Policy" at bounding box center [83, 185] width 130 height 32
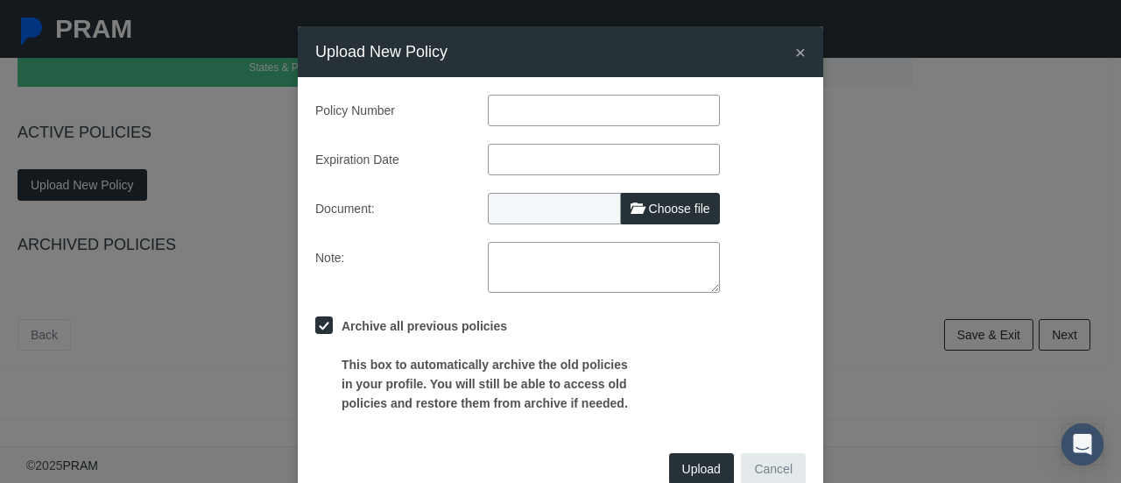
click at [795, 52] on span "×" at bounding box center [800, 52] width 11 height 20
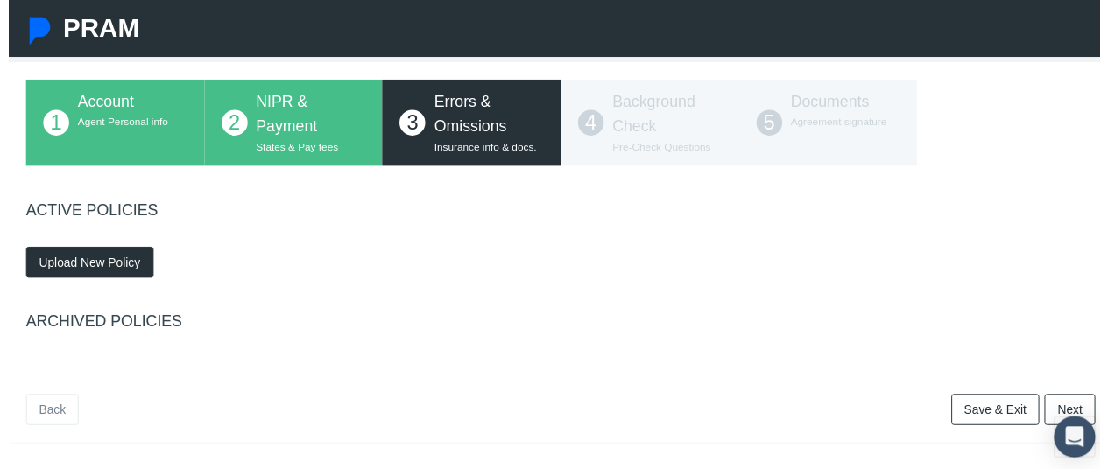
scroll to position [0, 0]
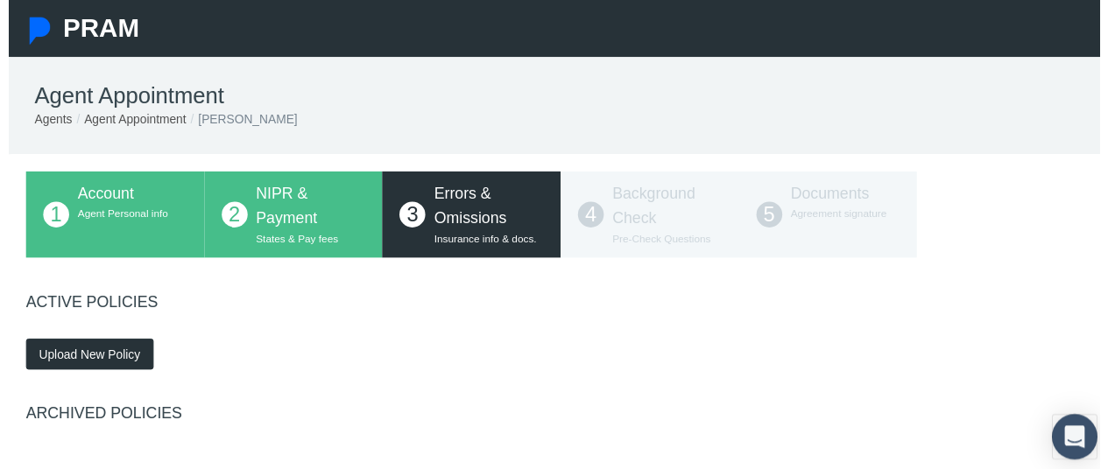
click at [1072, 433] on icon "Open Intercom Messenger" at bounding box center [1082, 444] width 20 height 23
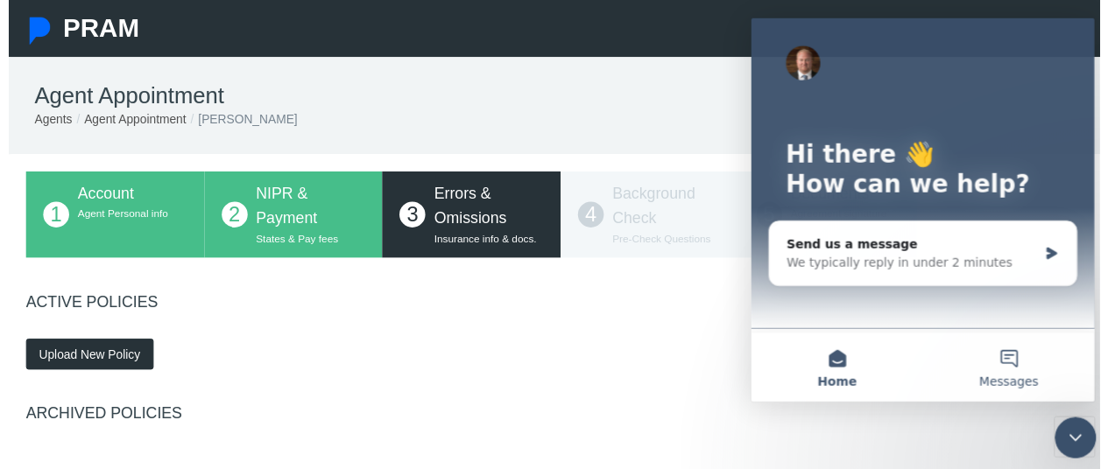
click at [1018, 381] on span "Messages" at bounding box center [1012, 387] width 60 height 12
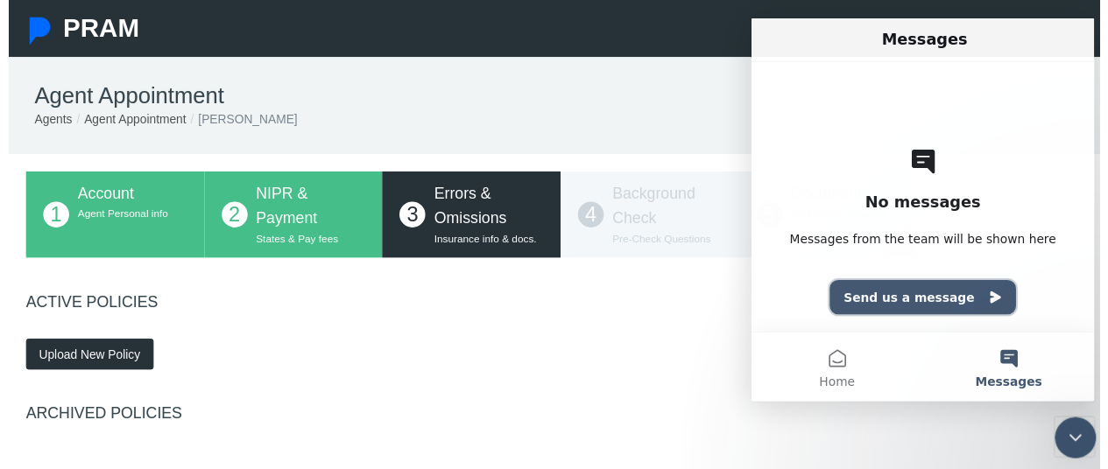
click at [944, 295] on button "Send us a message" at bounding box center [924, 301] width 189 height 35
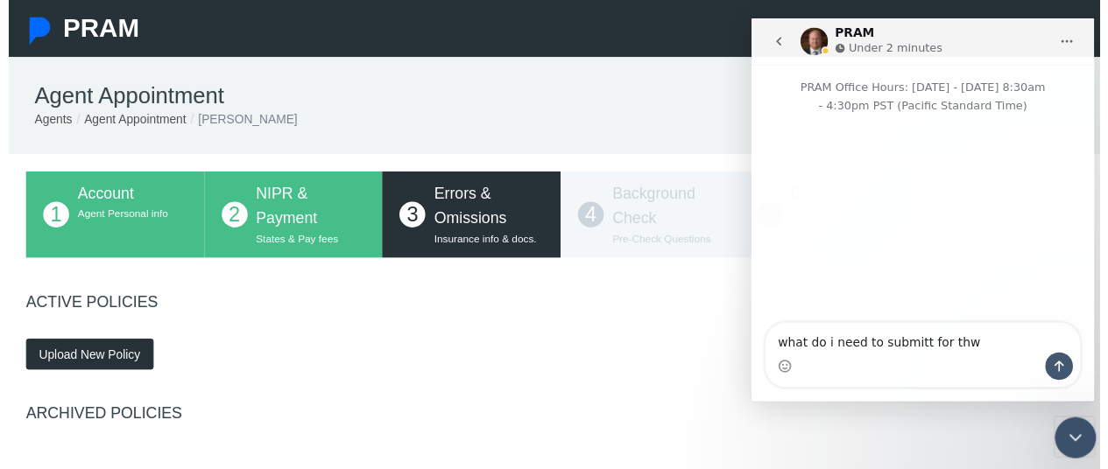
click at [888, 339] on textarea "what do i need to submitt for thw" at bounding box center [924, 343] width 319 height 30
click at [971, 337] on textarea "what do i need to submit for thw" at bounding box center [924, 343] width 319 height 30
type textarea "what do i need to submit for the errors and omissions part?"
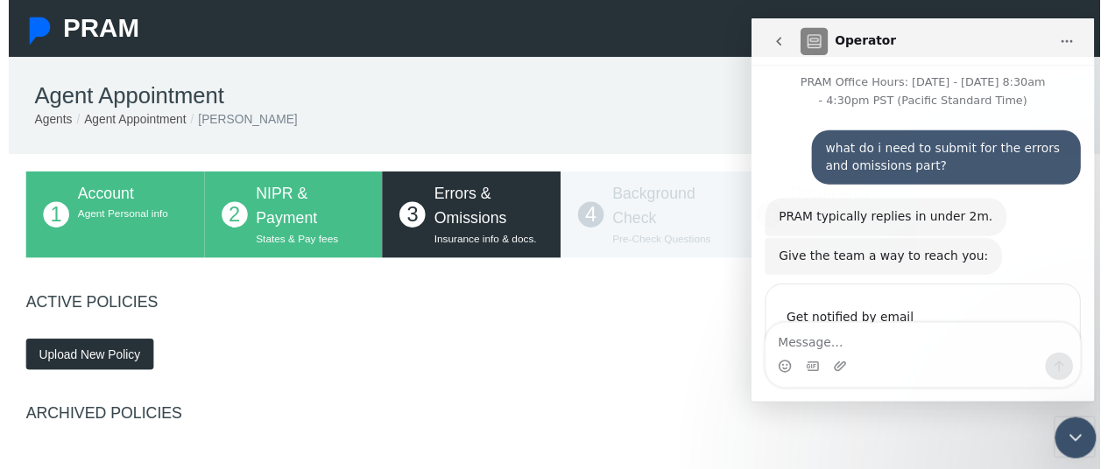
scroll to position [109, 0]
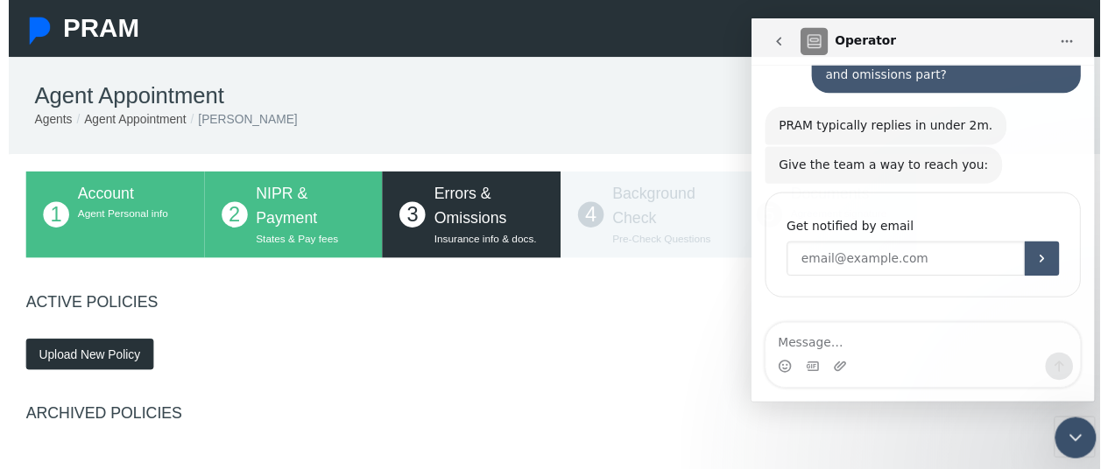
click at [822, 251] on input "Enter your email" at bounding box center [907, 261] width 242 height 35
type input "[EMAIL_ADDRESS][DOMAIN_NAME]"
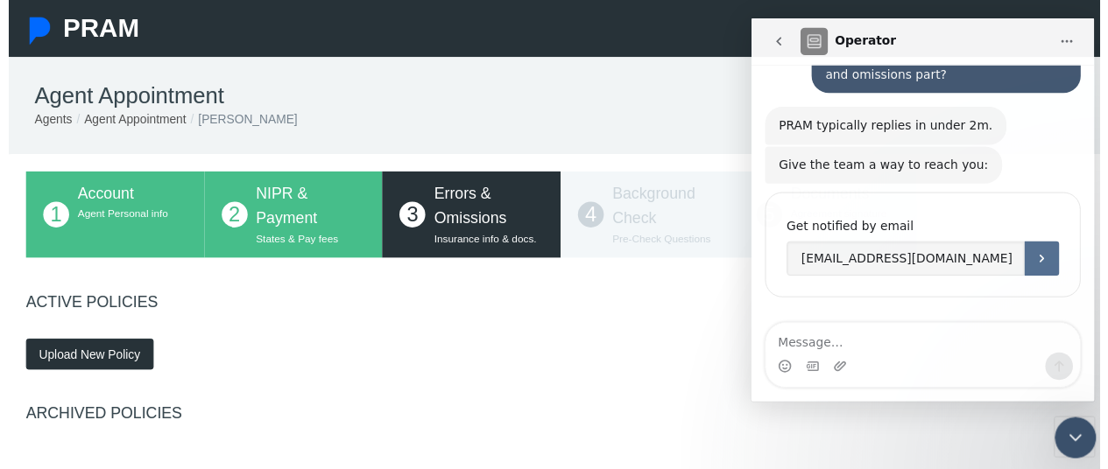
click at [1039, 255] on icon "Submit" at bounding box center [1046, 262] width 14 height 14
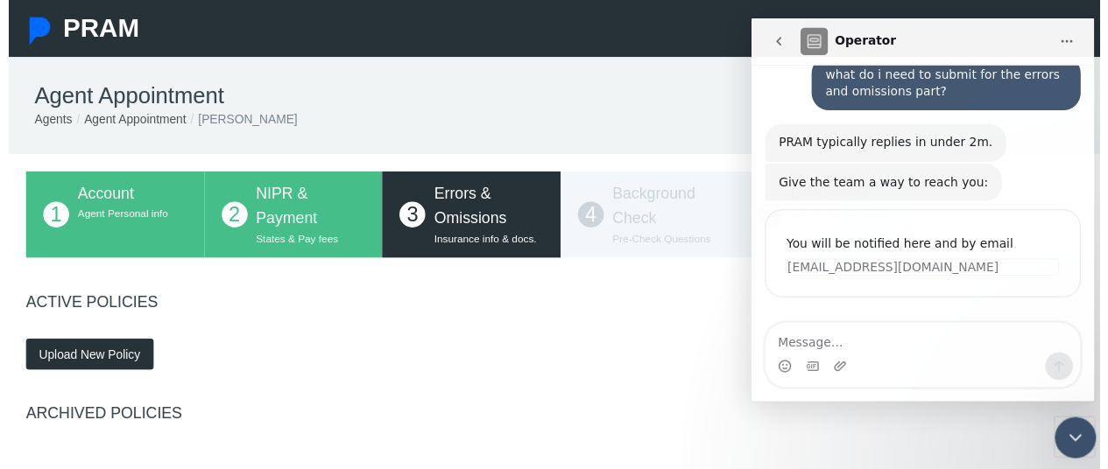
scroll to position [92, 0]
click at [457, 372] on div "Upload New Policy" at bounding box center [560, 351] width 1112 height 49
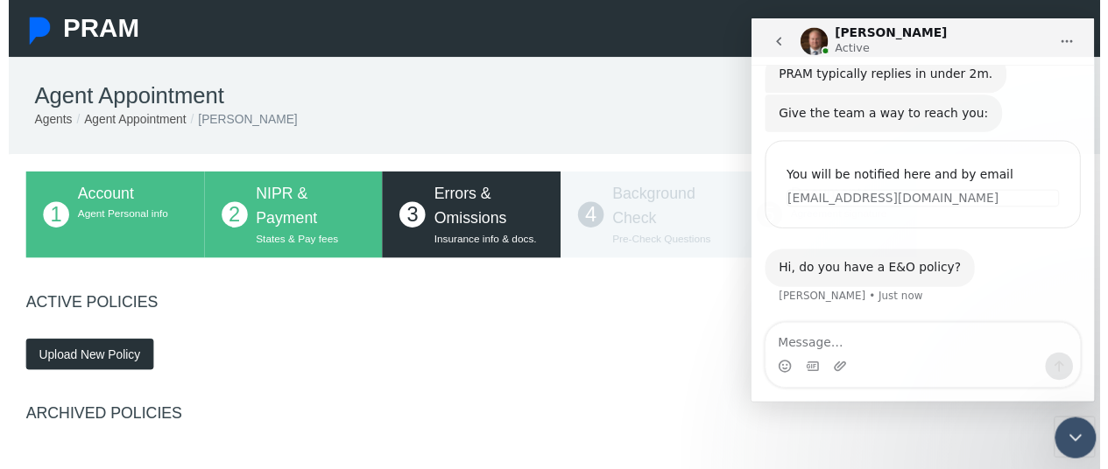
scroll to position [161, 0]
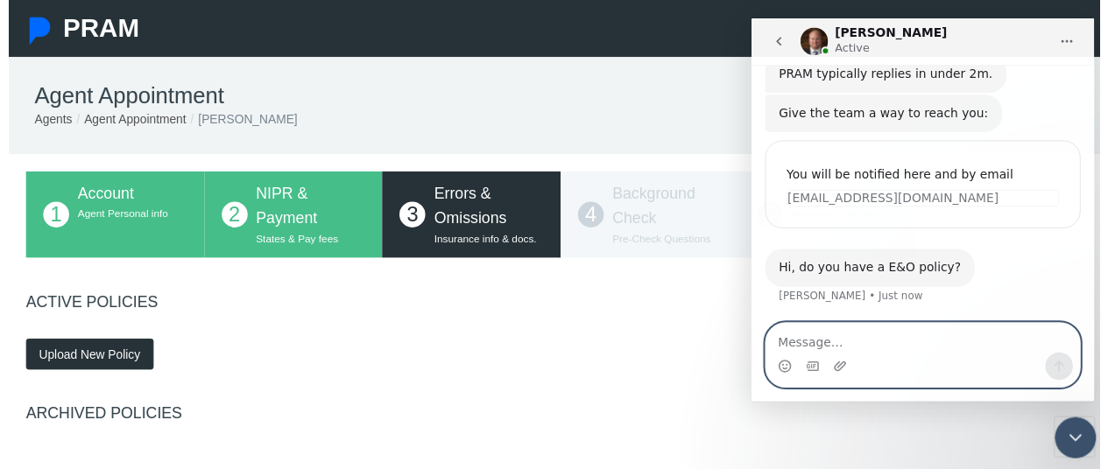
click at [871, 328] on textarea "Message…" at bounding box center [924, 343] width 319 height 30
type textarea "i"
type textarea "y"
type textarea "lol yep. that makes sense...sorry"
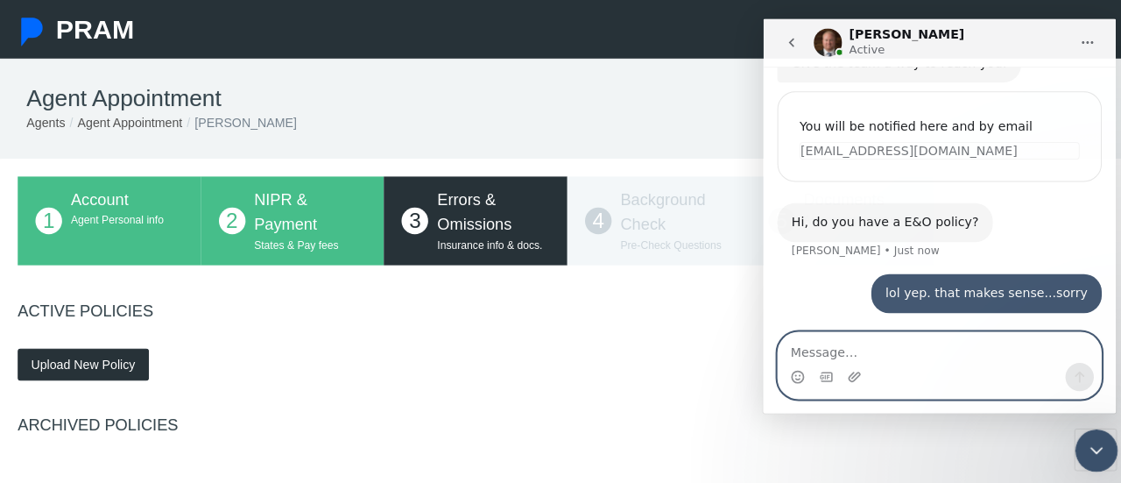
scroll to position [214, 0]
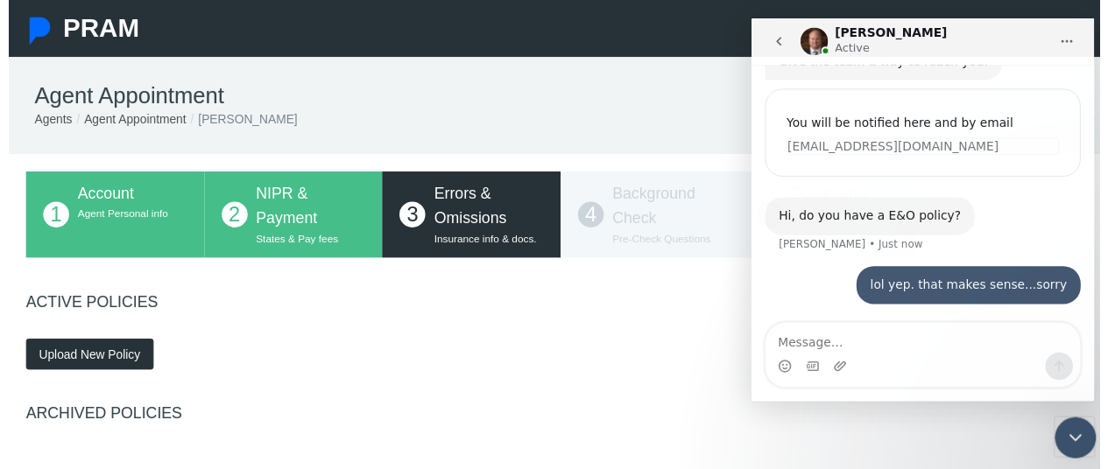
click at [89, 364] on span "Upload New Policy" at bounding box center [82, 360] width 103 height 14
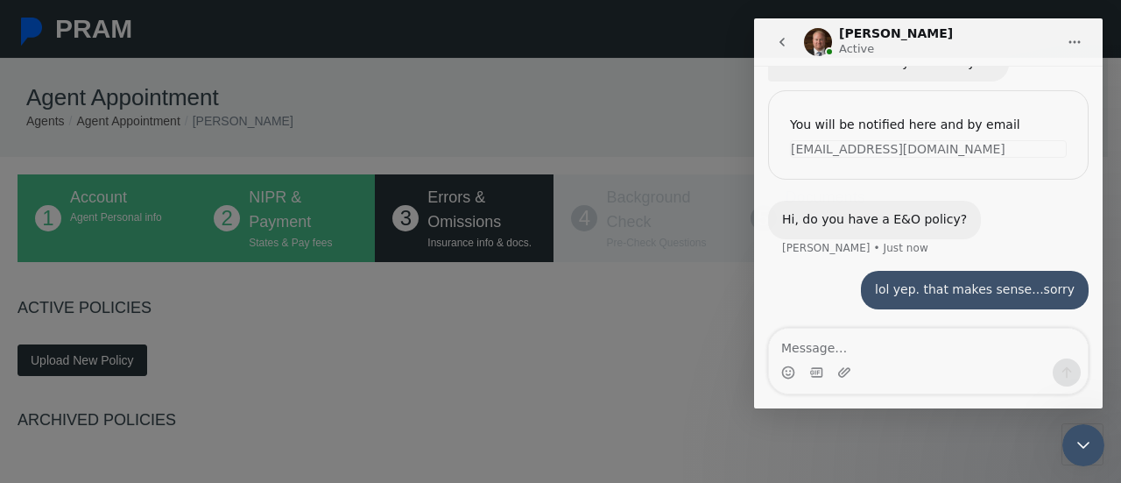
scroll to position [201, 0]
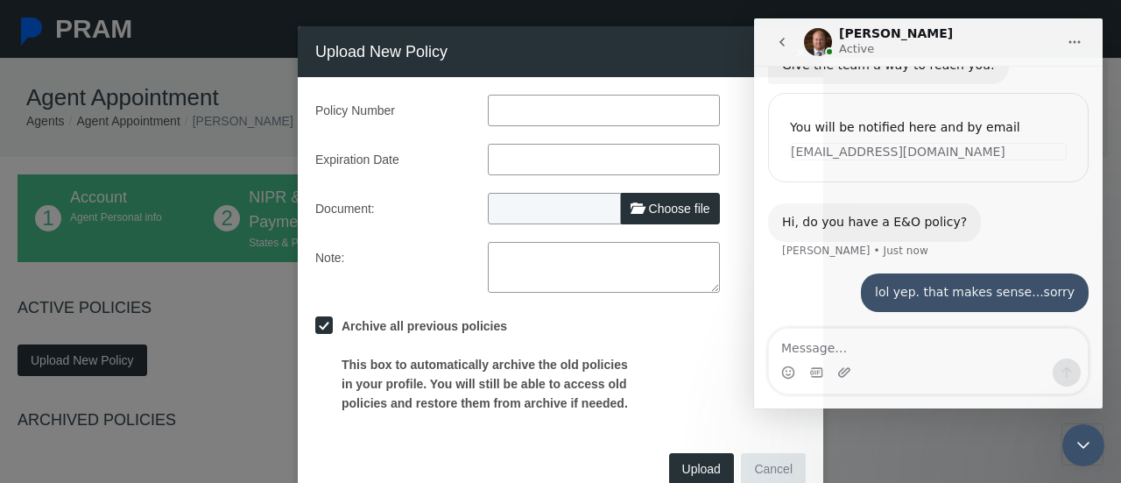
click at [670, 208] on span "Choose file" at bounding box center [679, 208] width 61 height 14
click at [670, 208] on input "Choose file" at bounding box center [604, 205] width 232 height 25
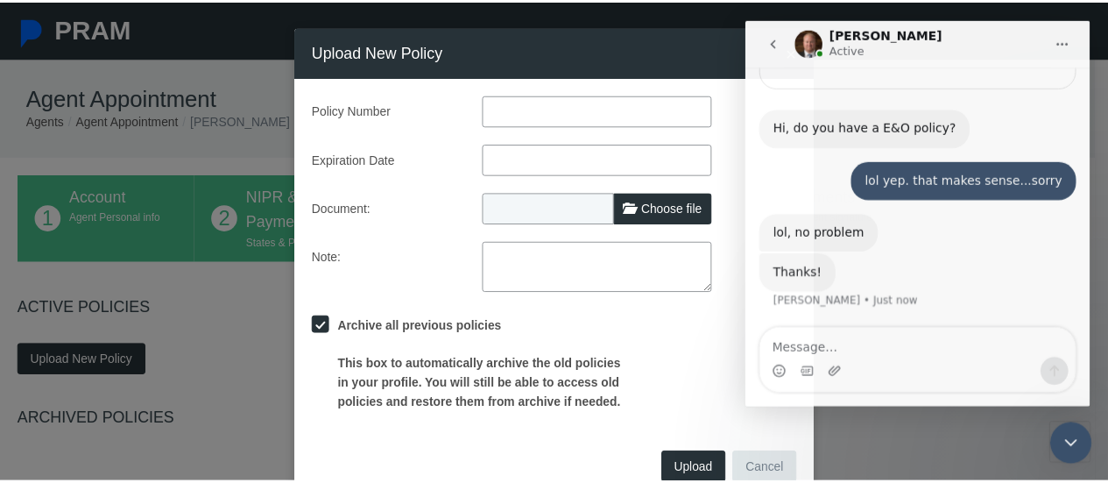
scroll to position [292, 0]
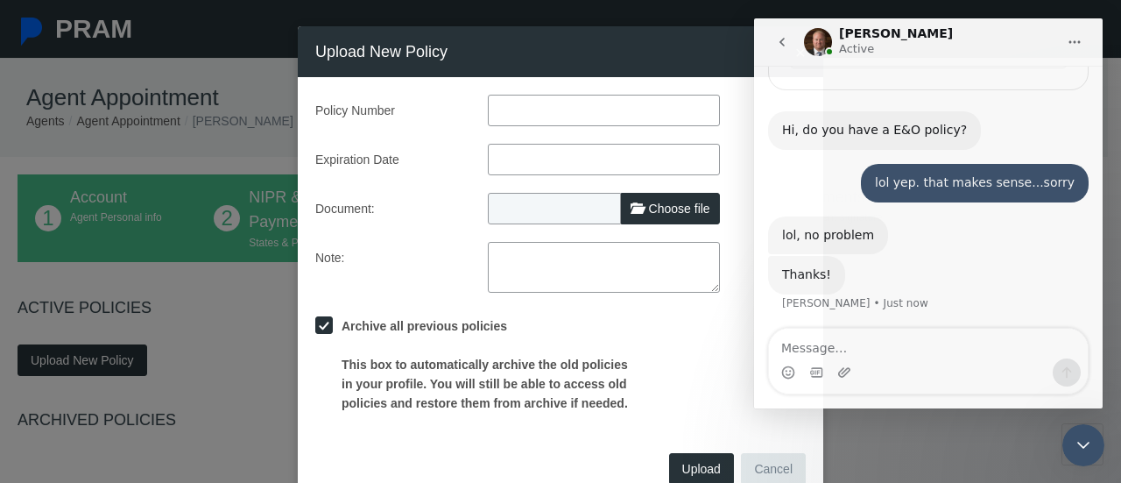
type input "C:\fakepath\E&O.pdf"
type input "E&O.pdf"
click at [398, 232] on div "Policy Number Expiration Date Document: E&O.pdf Choose file Note:" at bounding box center [560, 254] width 490 height 318
click at [504, 116] on input "text" at bounding box center [604, 111] width 232 height 32
type input "USHA-CAR-117-25"
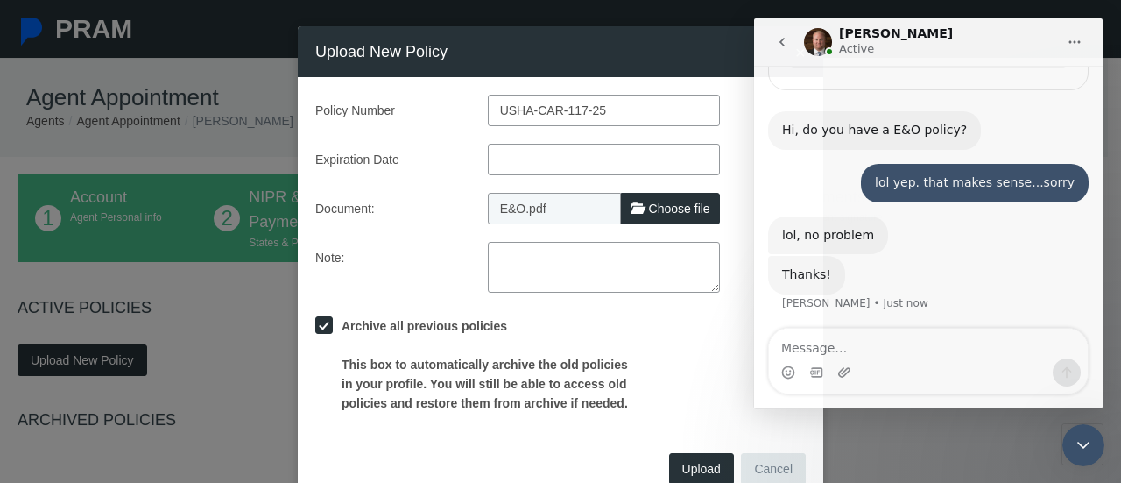
click at [536, 163] on input "text" at bounding box center [604, 160] width 232 height 32
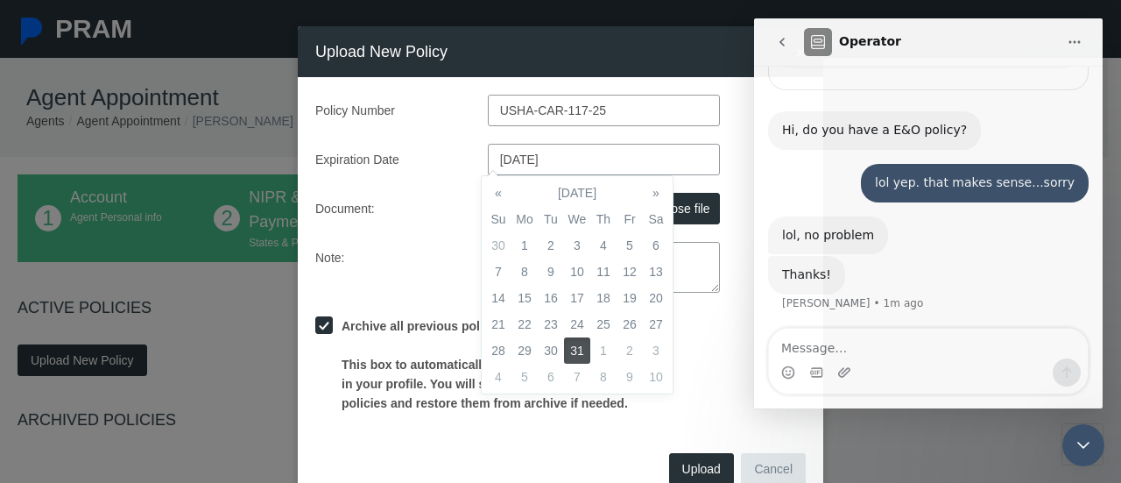
type input "[DATE]"
click at [397, 238] on div "Policy Number USHA-CAR-117-25 Expiration Date [DATE] Document: E&O.pdf Choose f…" at bounding box center [560, 254] width 490 height 318
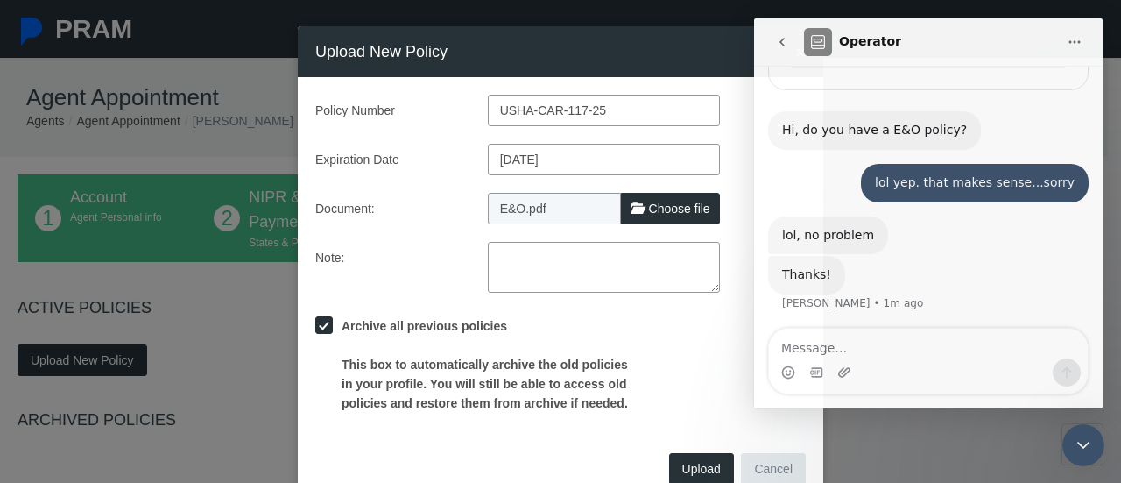
click at [708, 468] on button "Upload" at bounding box center [701, 469] width 65 height 32
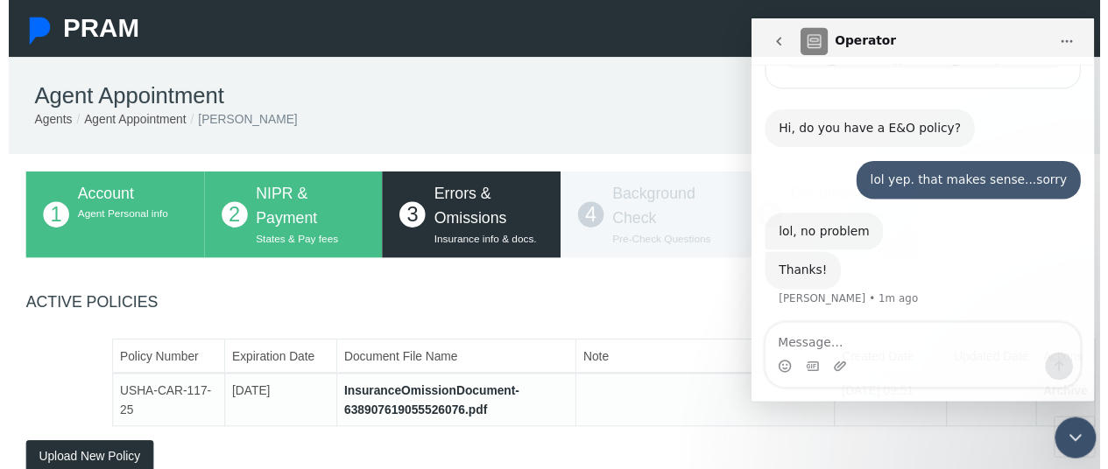
scroll to position [306, 0]
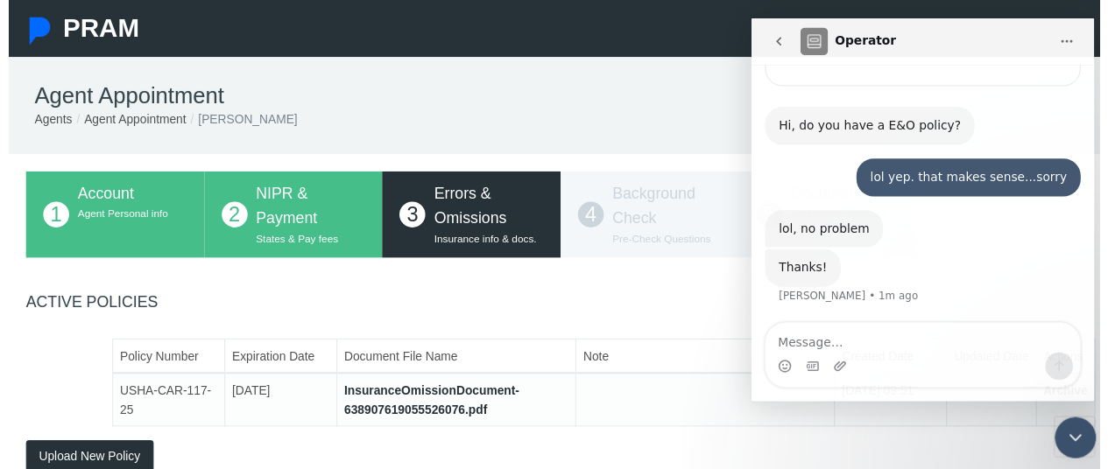
click at [776, 43] on icon "go back" at bounding box center [778, 41] width 14 height 14
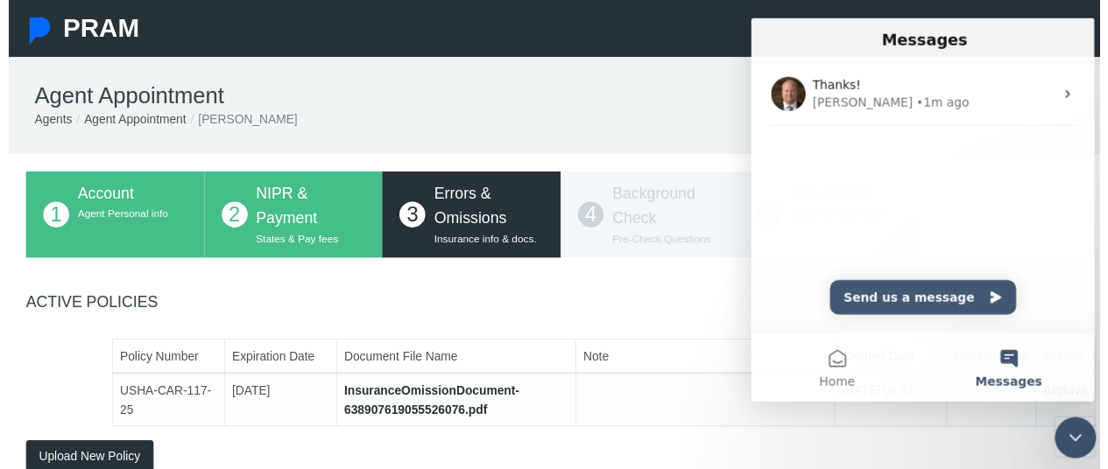
scroll to position [0, 0]
click at [1077, 434] on icon "Close Intercom Messenger" at bounding box center [1075, 437] width 21 height 21
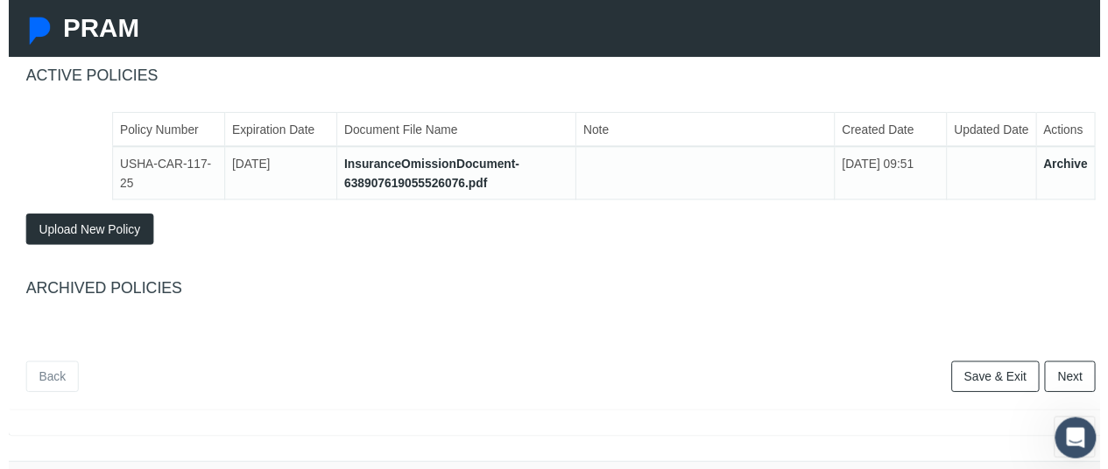
scroll to position [266, 0]
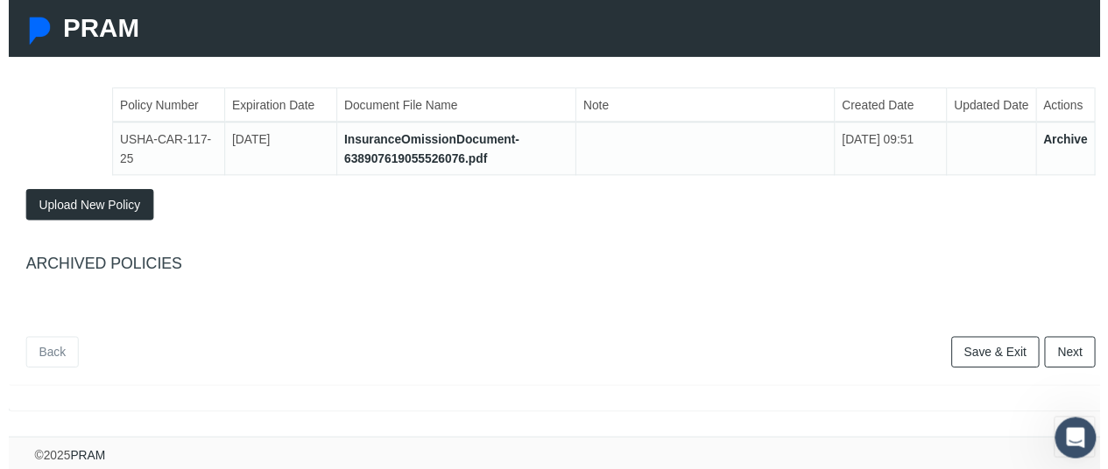
click at [1072, 343] on link "Next" at bounding box center [1078, 358] width 52 height 32
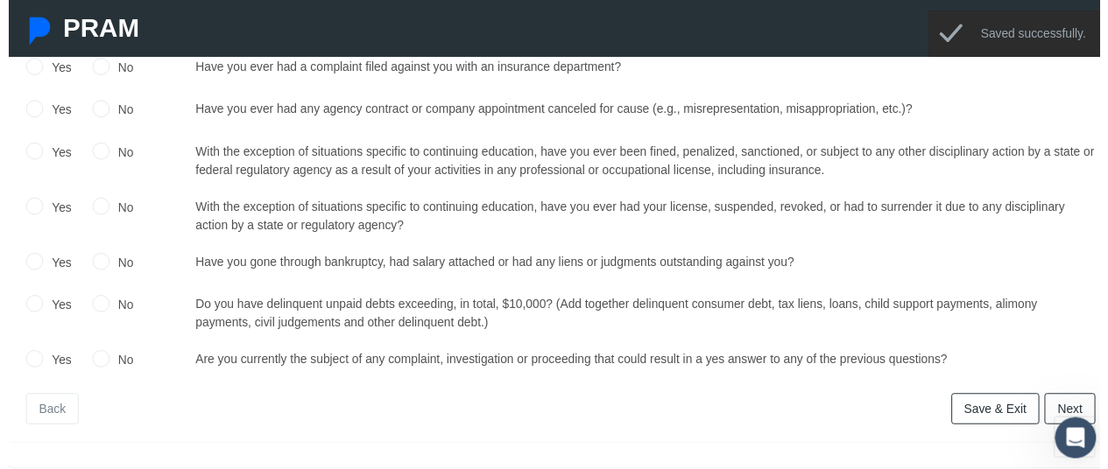
scroll to position [4, 0]
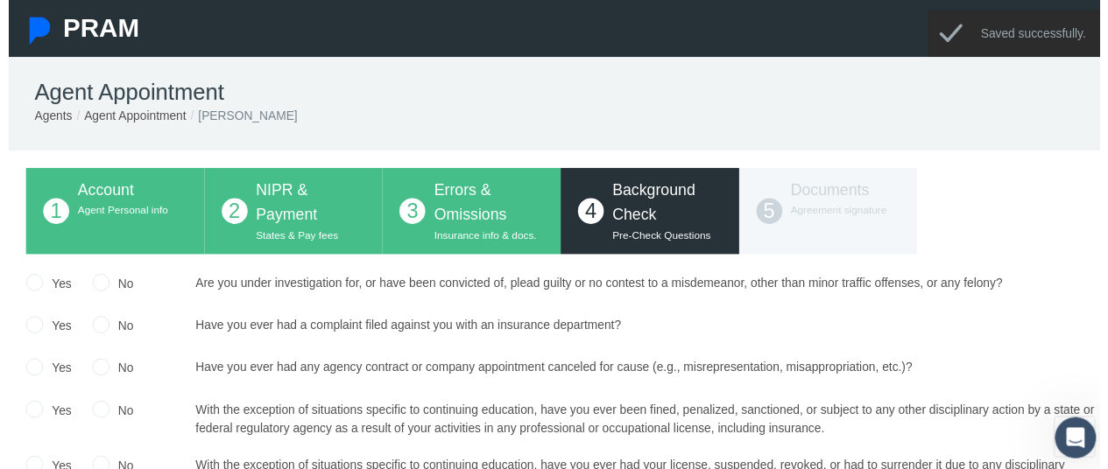
click at [117, 288] on label "No" at bounding box center [114, 287] width 25 height 19
click at [102, 288] on input "No" at bounding box center [94, 287] width 18 height 18
radio input "true"
click at [120, 328] on label "No" at bounding box center [114, 330] width 25 height 19
click at [102, 328] on input "No" at bounding box center [94, 330] width 18 height 18
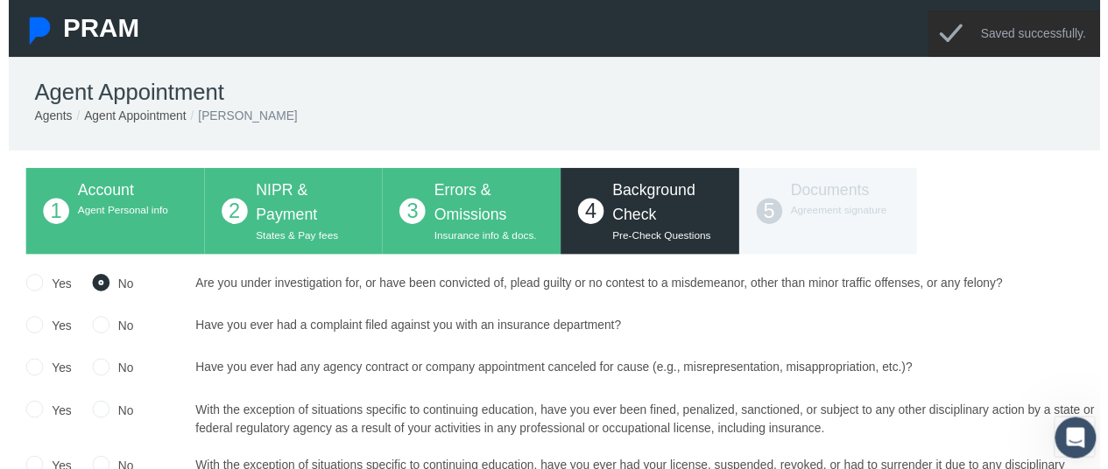
radio input "true"
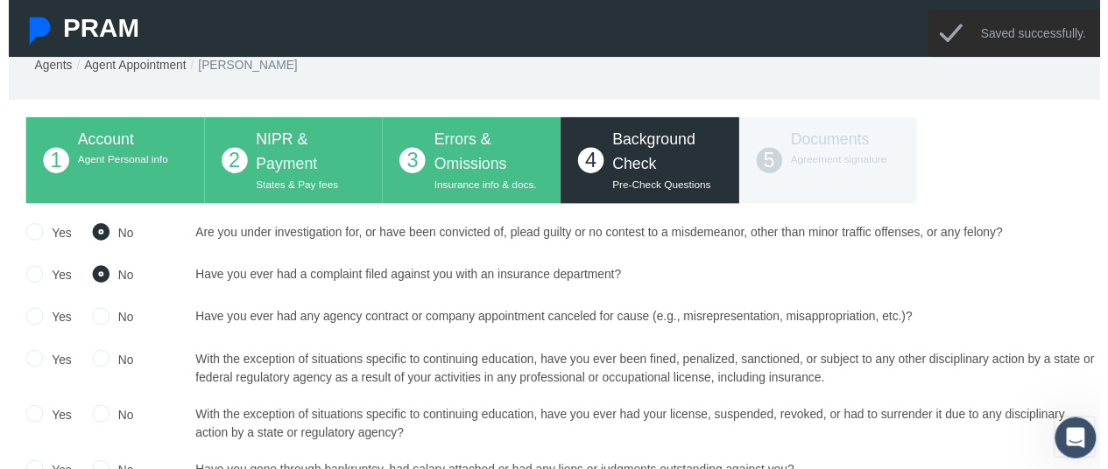
scroll to position [91, 0]
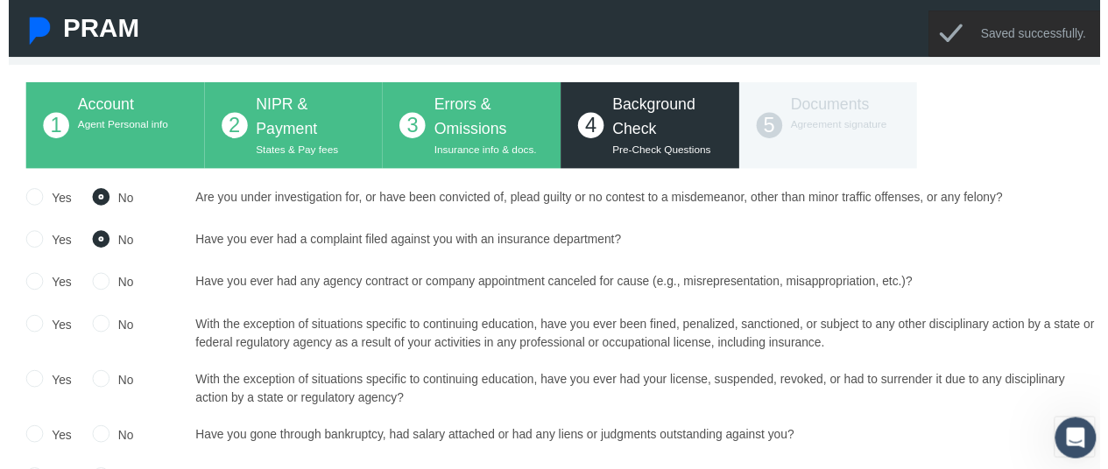
click at [124, 291] on label "No" at bounding box center [114, 286] width 25 height 19
click at [102, 291] on input "No" at bounding box center [94, 285] width 18 height 18
radio input "true"
click at [117, 331] on label "No" at bounding box center [114, 329] width 25 height 19
click at [102, 331] on input "No" at bounding box center [94, 328] width 18 height 18
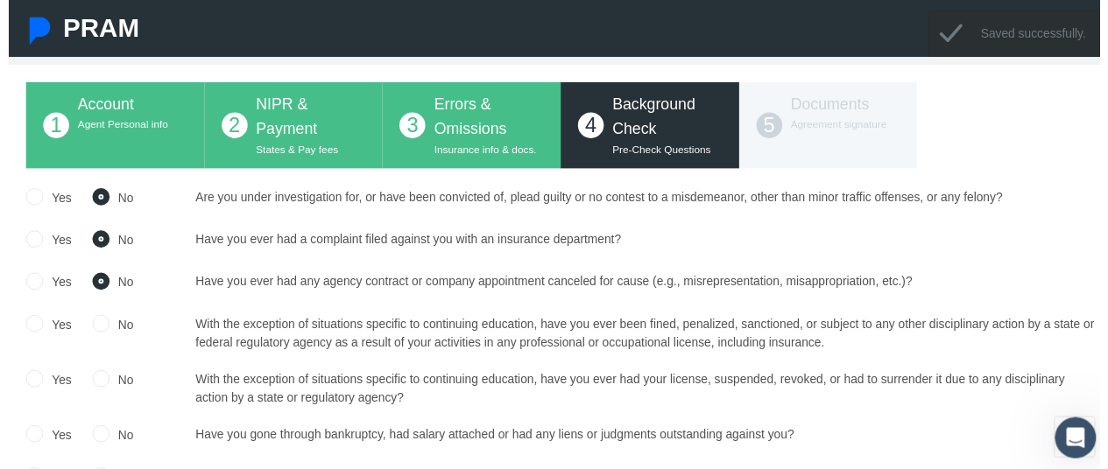
radio input "true"
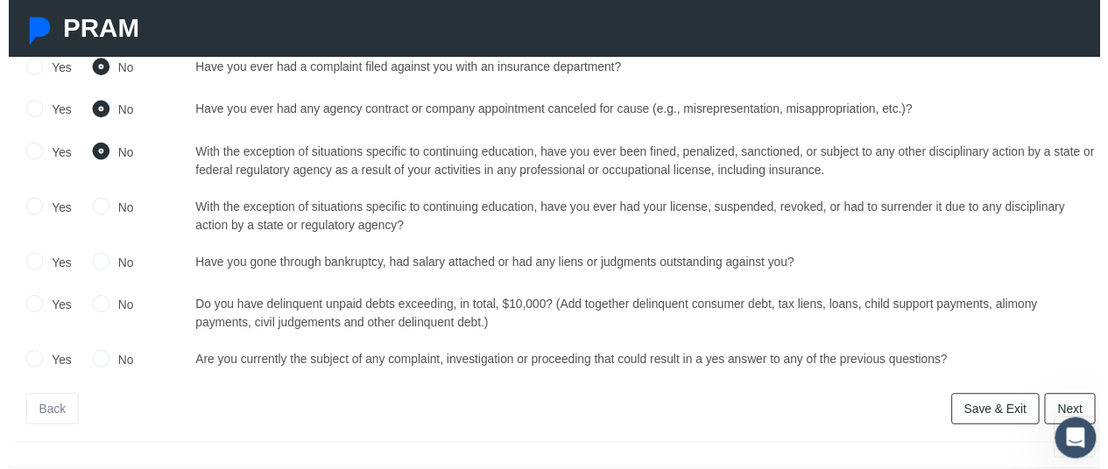
click at [114, 207] on label "No" at bounding box center [114, 210] width 25 height 19
click at [102, 207] on input "No" at bounding box center [94, 209] width 18 height 18
radio input "true"
click at [116, 267] on label "No" at bounding box center [114, 266] width 25 height 19
click at [102, 267] on input "No" at bounding box center [94, 265] width 18 height 18
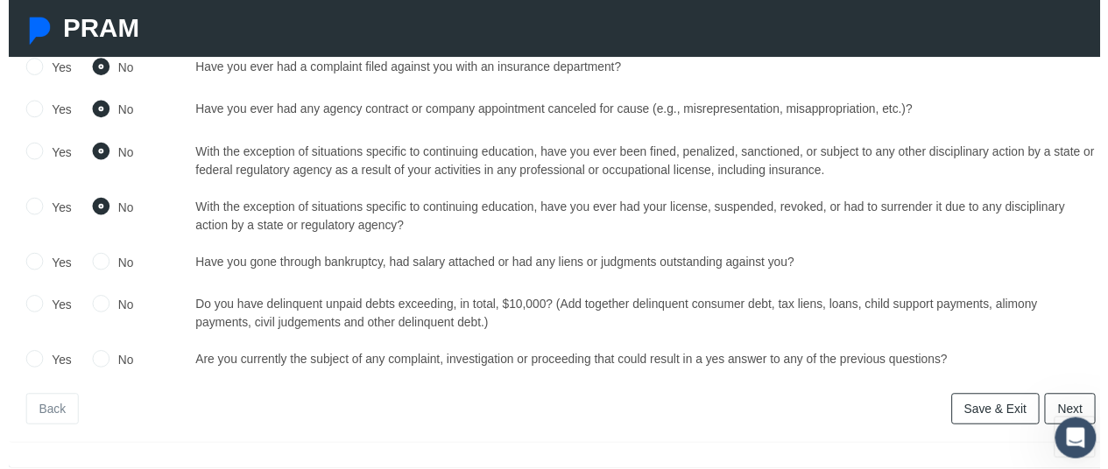
radio input "true"
drag, startPoint x: 116, startPoint y: 307, endPoint x: 123, endPoint y: 342, distance: 35.6
click at [116, 308] on label "No" at bounding box center [114, 308] width 25 height 19
click at [102, 308] on input "No" at bounding box center [94, 308] width 18 height 18
radio input "true"
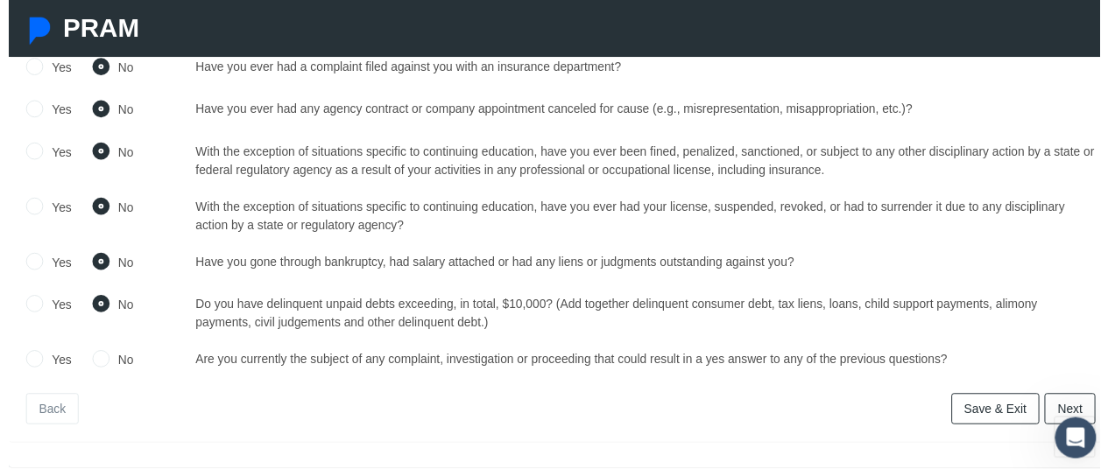
click at [124, 362] on label "No" at bounding box center [114, 365] width 25 height 19
click at [102, 362] on input "No" at bounding box center [94, 364] width 18 height 18
radio input "true"
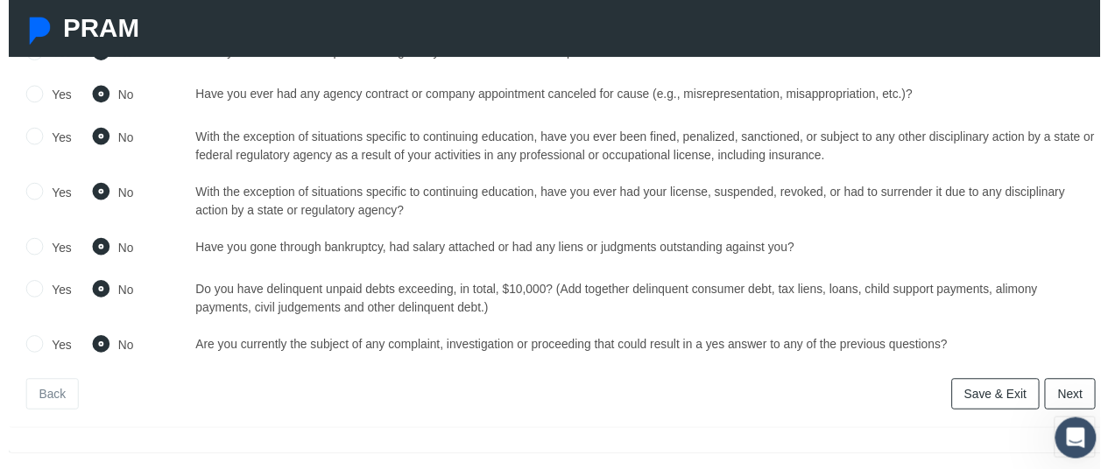
scroll to position [335, 0]
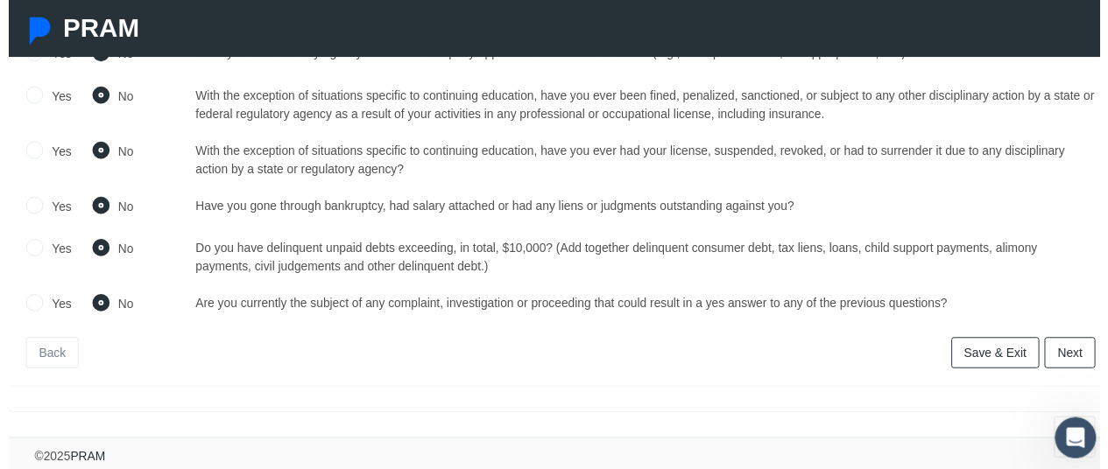
click at [1083, 346] on link "Next" at bounding box center [1078, 358] width 52 height 32
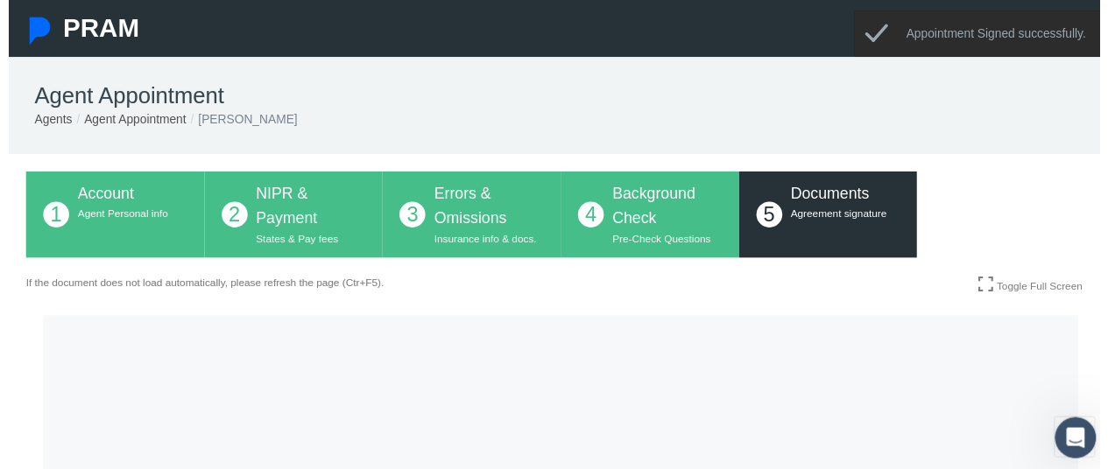
scroll to position [107, 0]
